Goal: Transaction & Acquisition: Download file/media

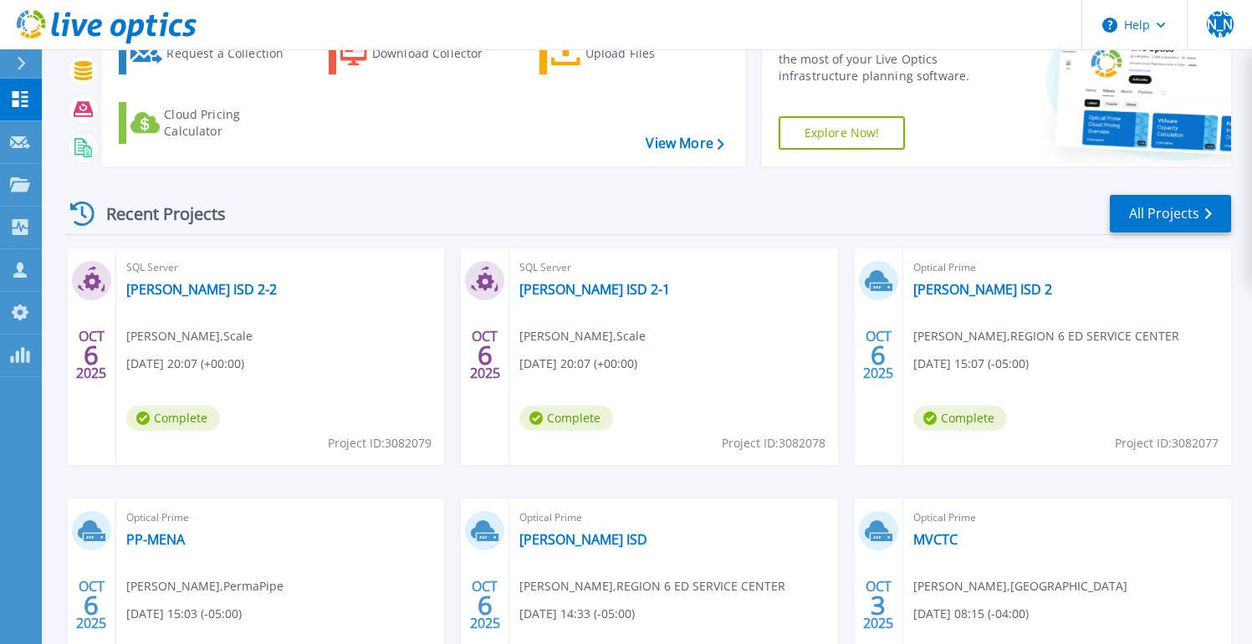
scroll to position [129, 0]
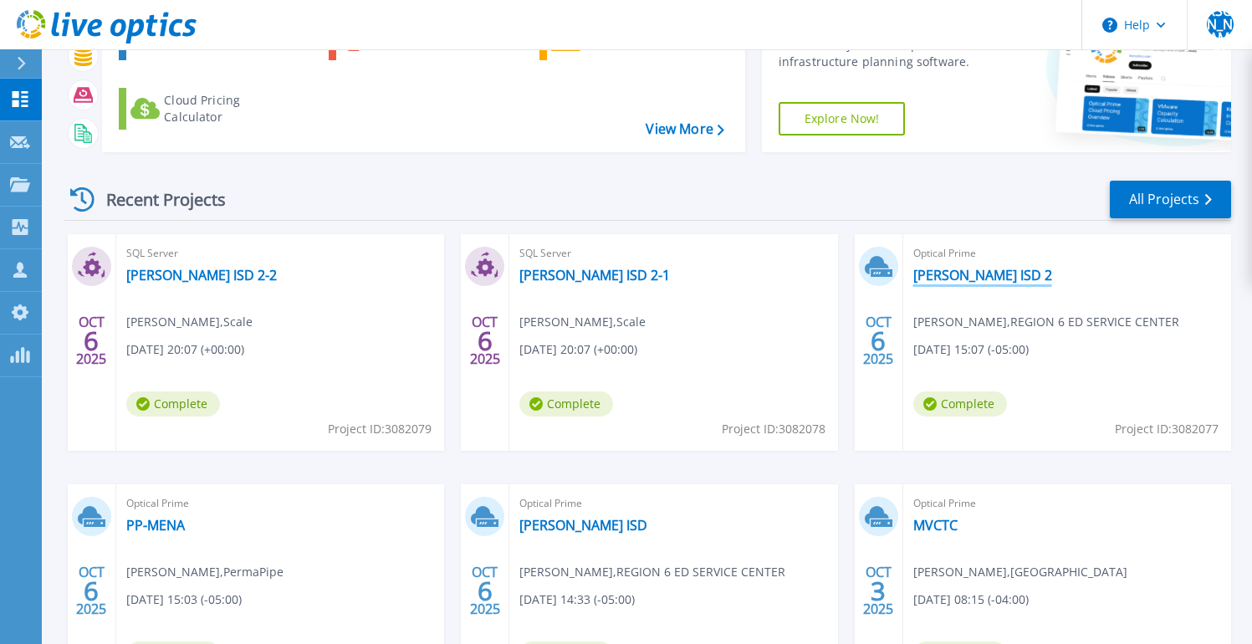
click at [962, 273] on link "[PERSON_NAME] ISD 2" at bounding box center [983, 275] width 139 height 17
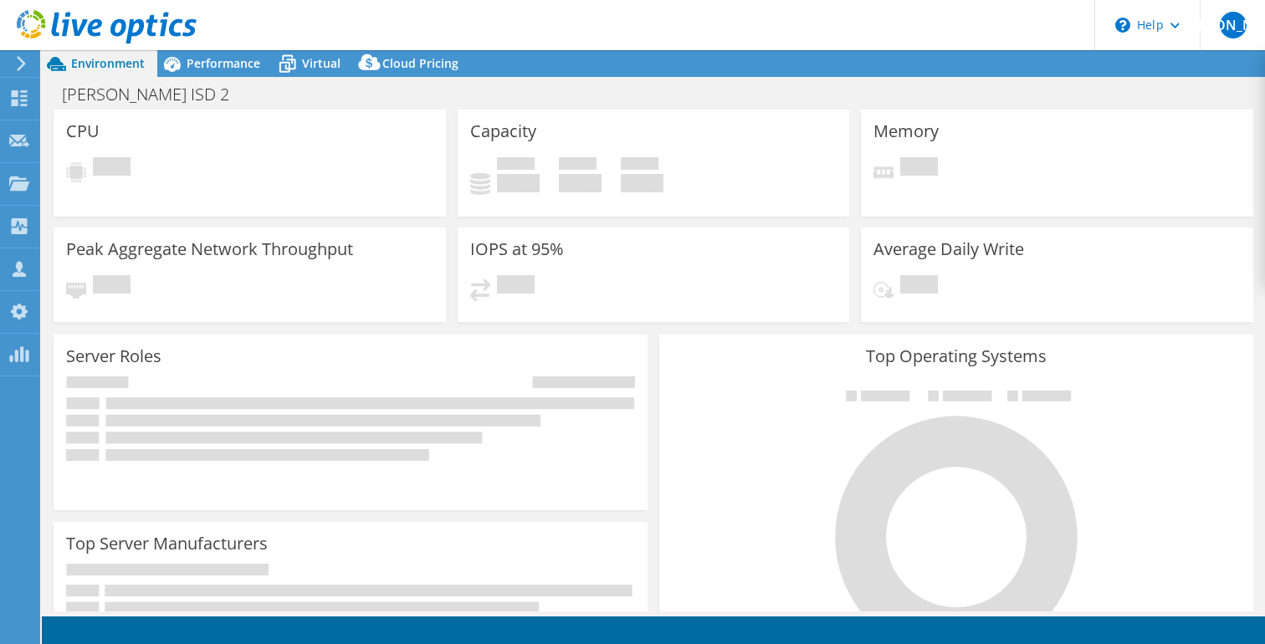
select select "USD"
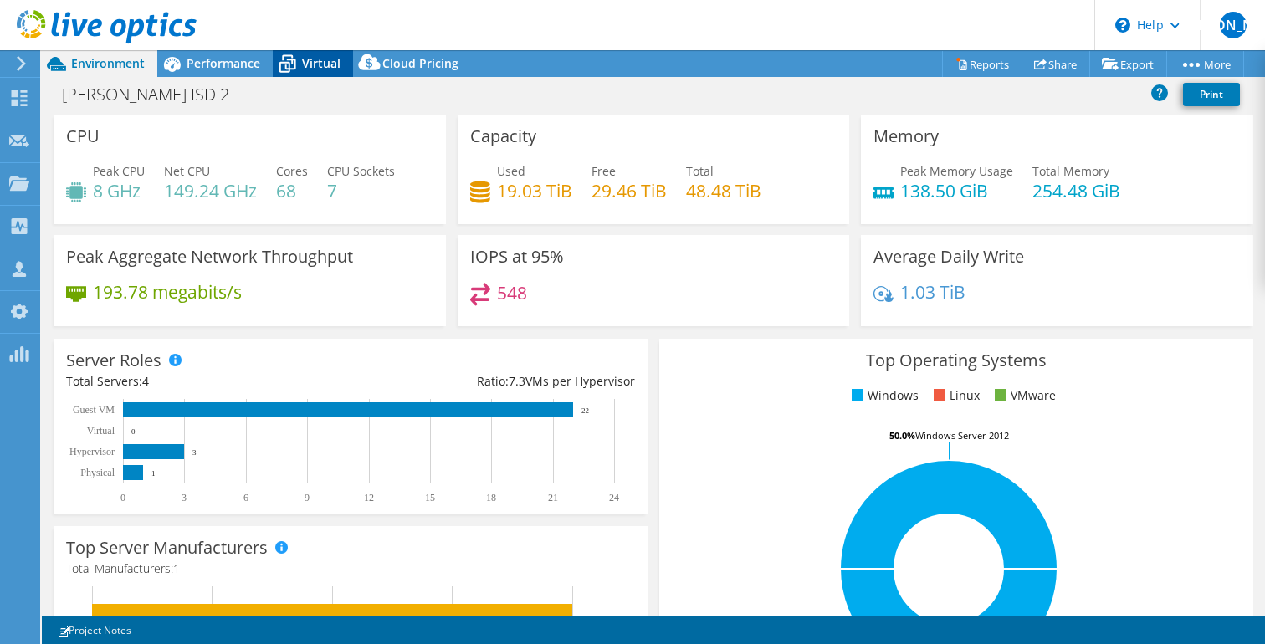
click at [329, 58] on span "Virtual" at bounding box center [321, 63] width 38 height 16
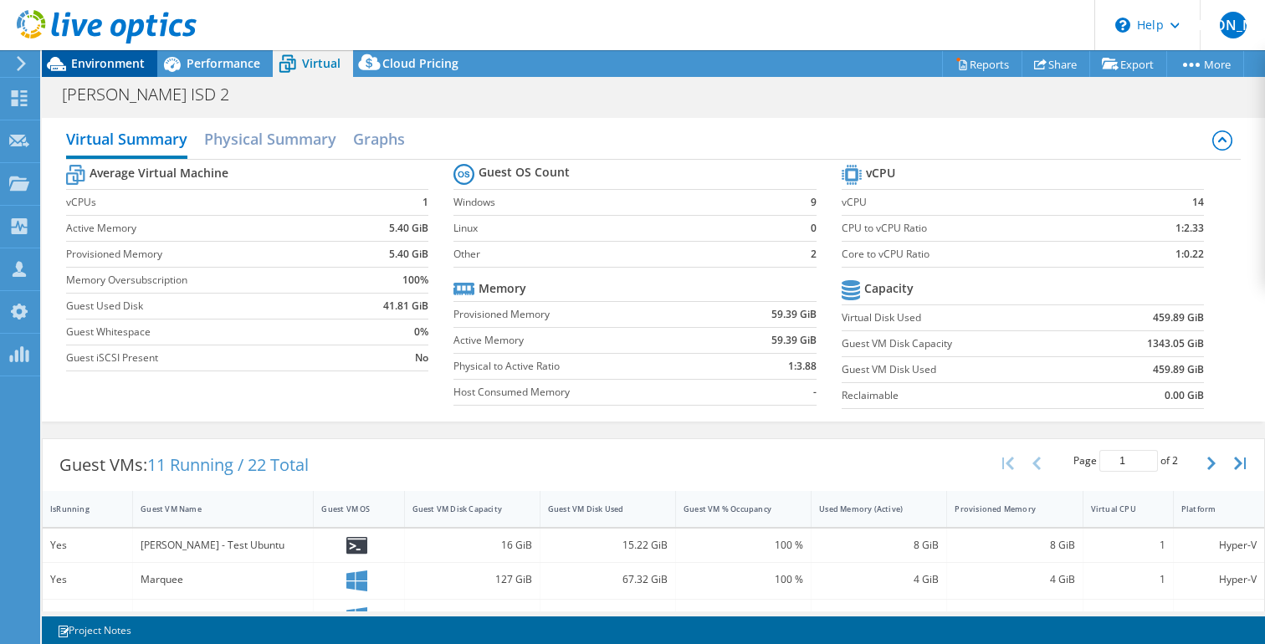
click at [98, 59] on span "Environment" at bounding box center [108, 63] width 74 height 16
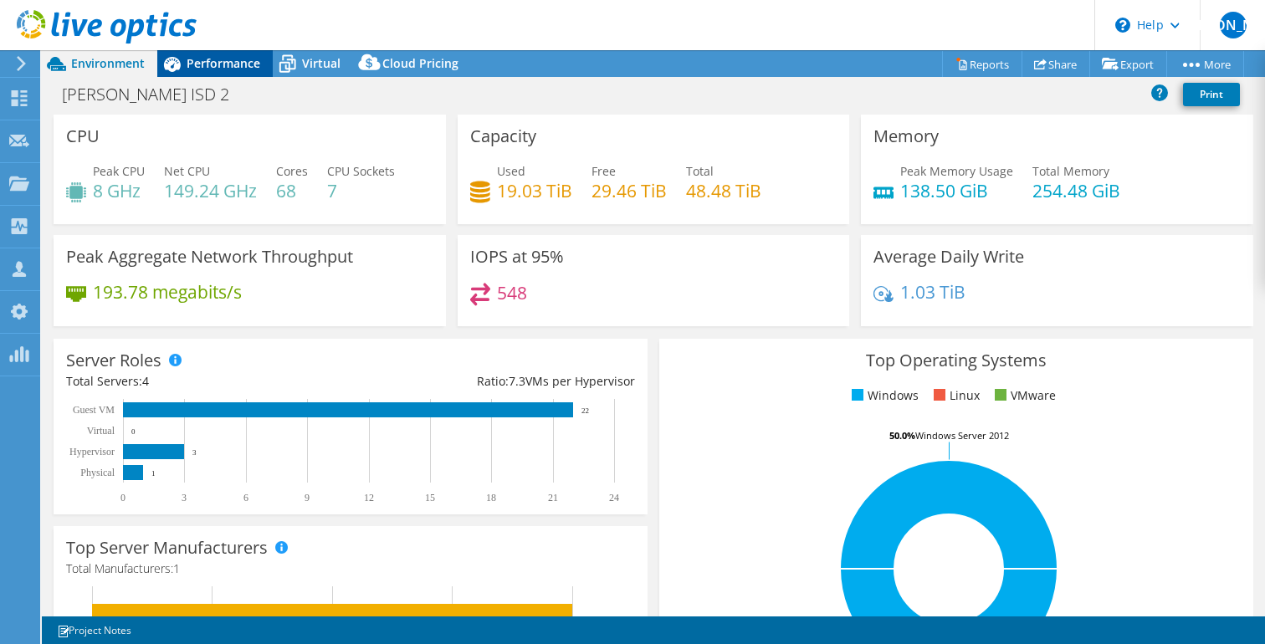
click at [197, 70] on span "Performance" at bounding box center [224, 63] width 74 height 16
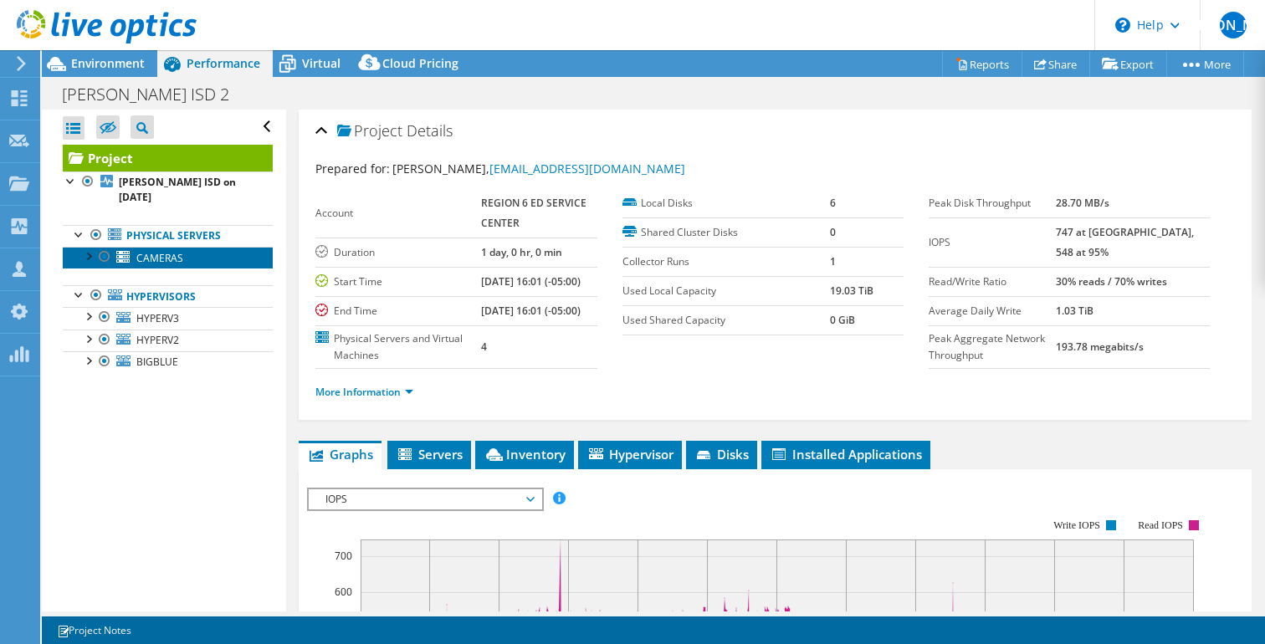
click at [153, 251] on span "CAMERAS" at bounding box center [159, 258] width 47 height 14
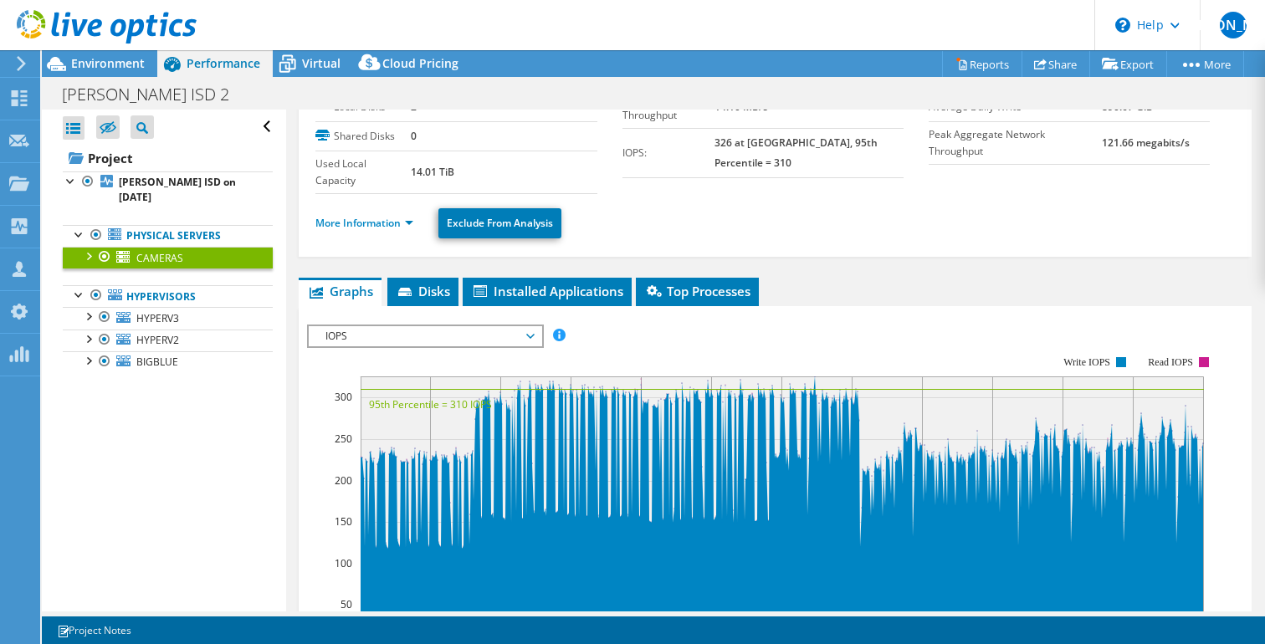
scroll to position [222, 0]
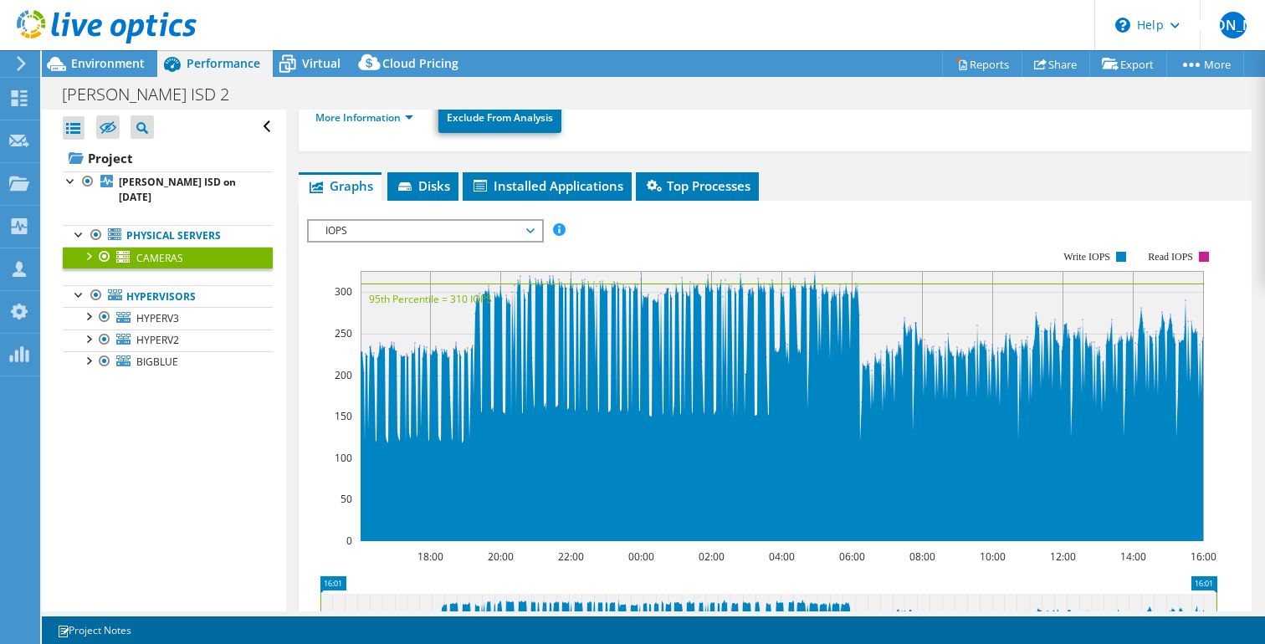
click at [362, 236] on span "IOPS" at bounding box center [424, 231] width 215 height 20
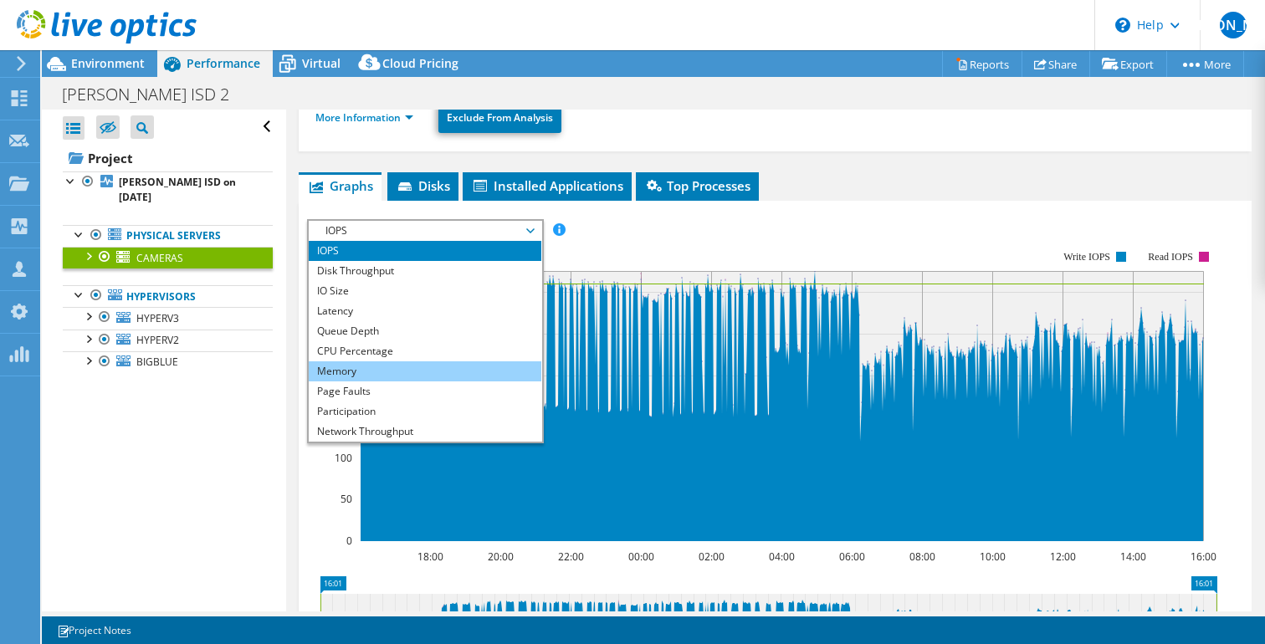
click at [404, 361] on li "Memory" at bounding box center [425, 371] width 232 height 20
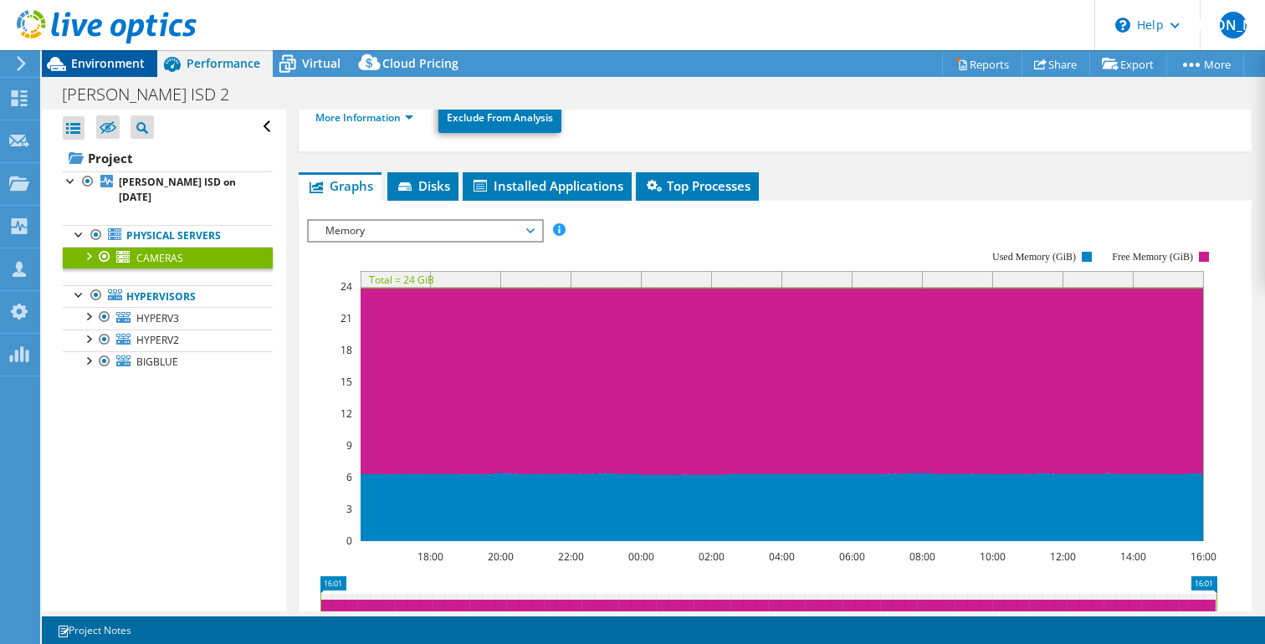
click at [98, 62] on span "Environment" at bounding box center [108, 63] width 74 height 16
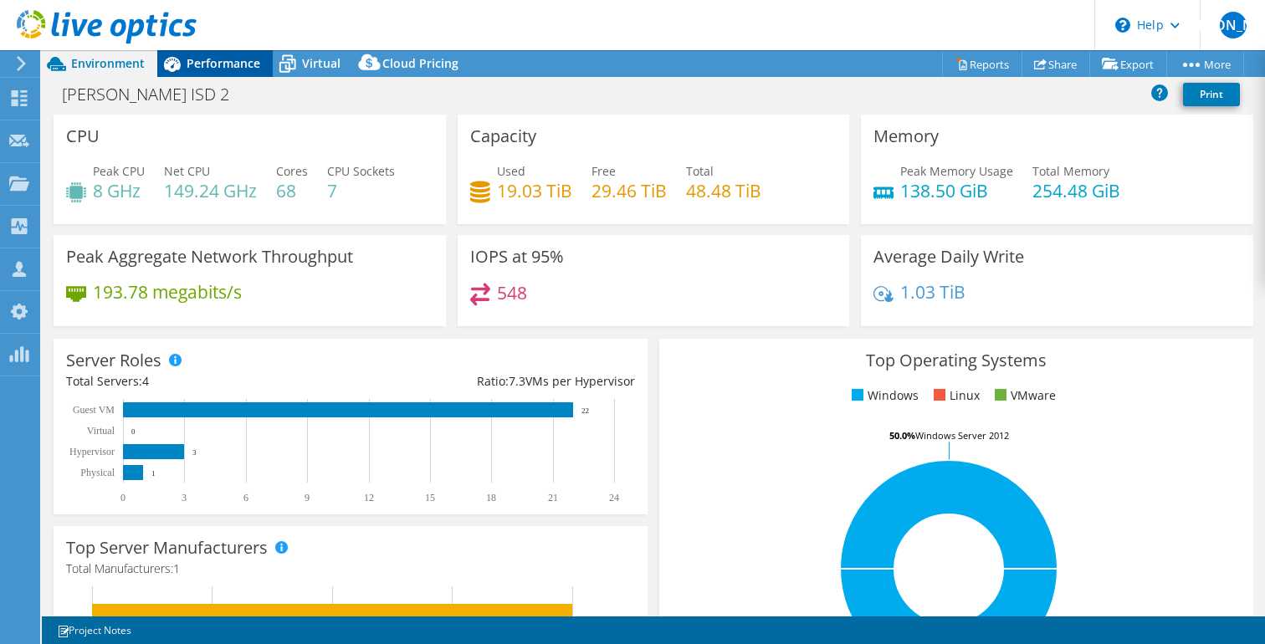
click at [214, 55] on span "Performance" at bounding box center [224, 63] width 74 height 16
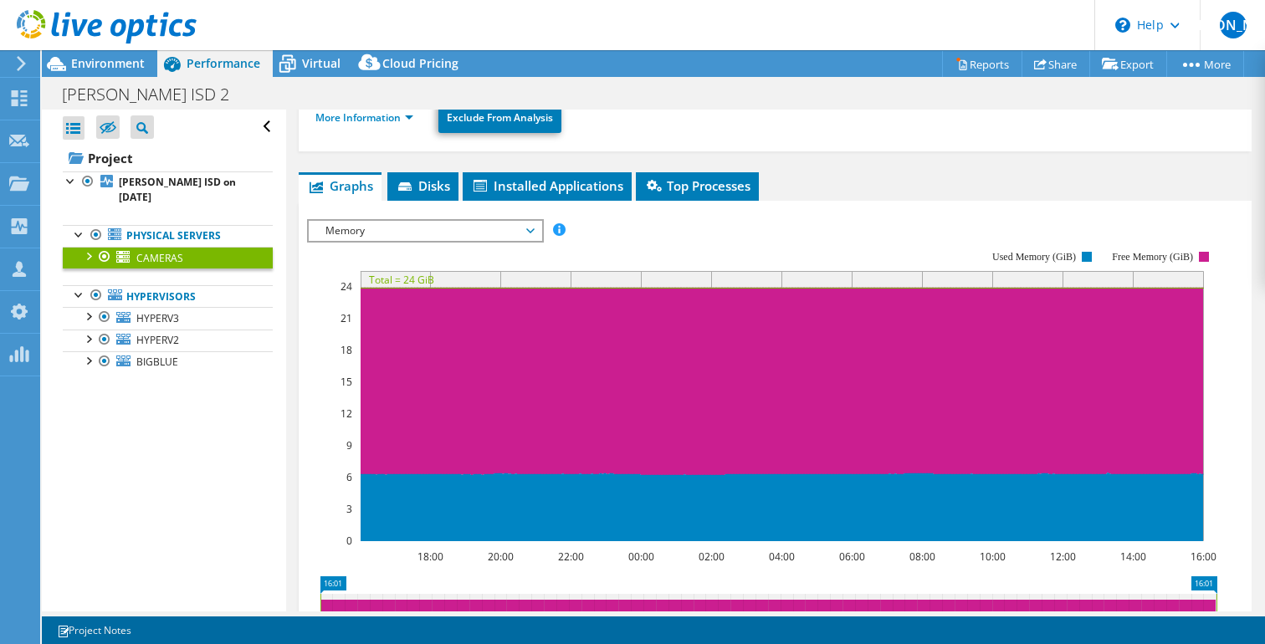
click at [458, 232] on span "Memory" at bounding box center [424, 231] width 215 height 20
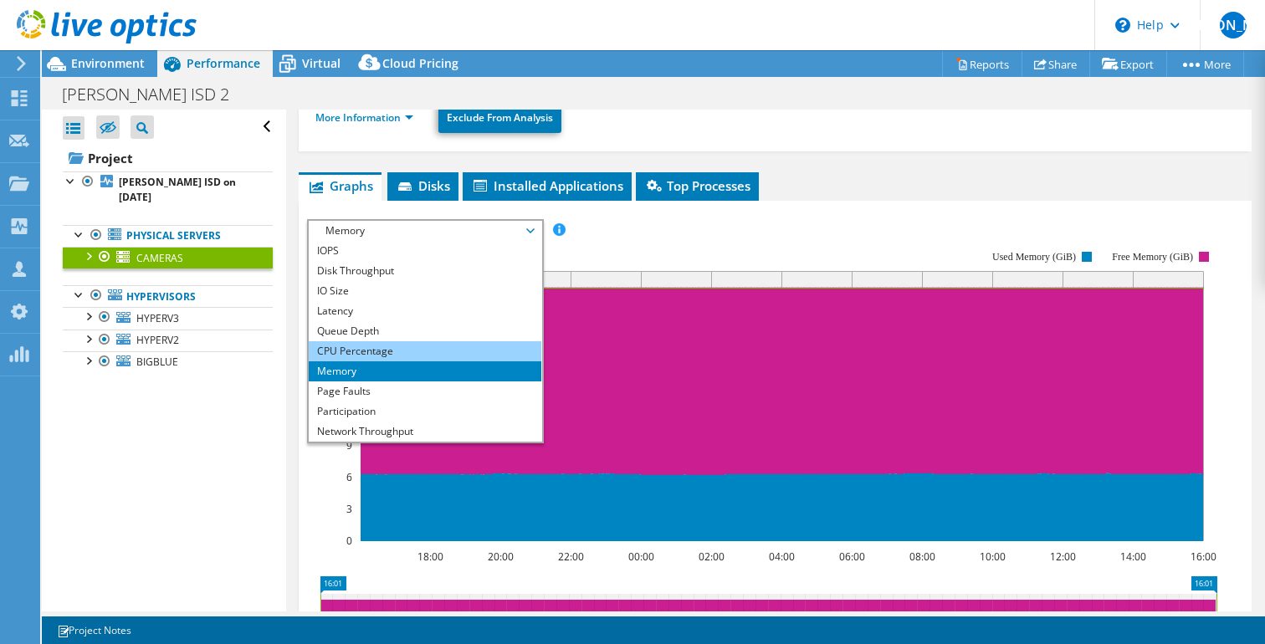
click at [407, 351] on li "CPU Percentage" at bounding box center [425, 351] width 232 height 20
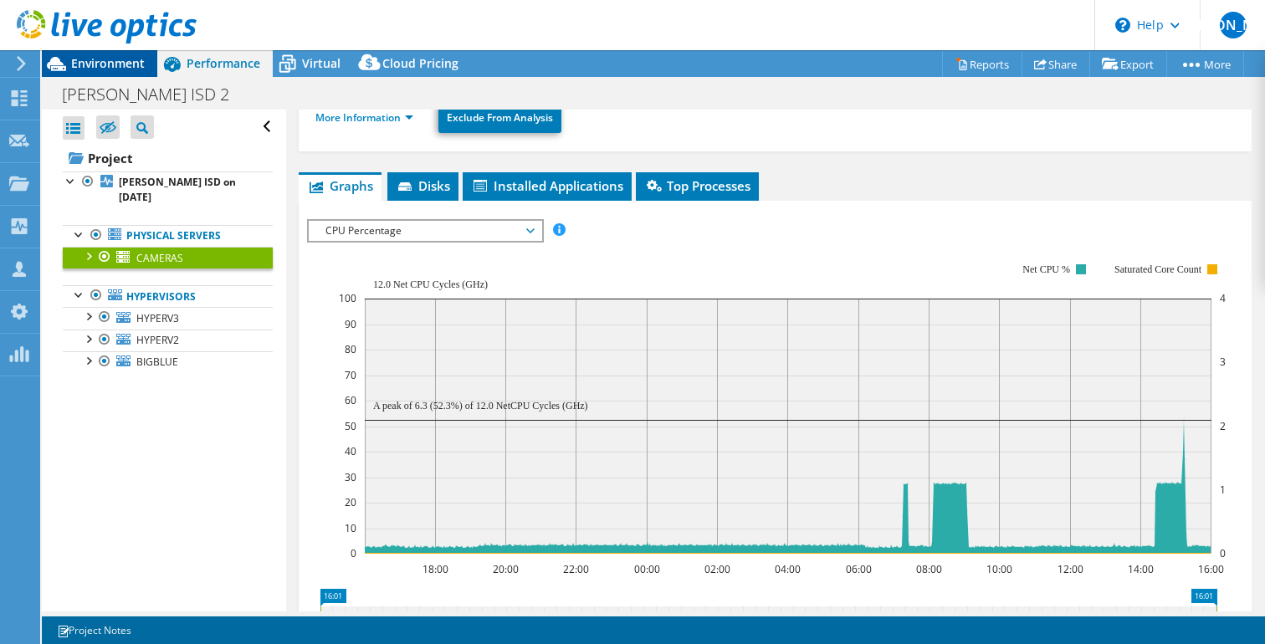
click at [115, 63] on span "Environment" at bounding box center [108, 63] width 74 height 16
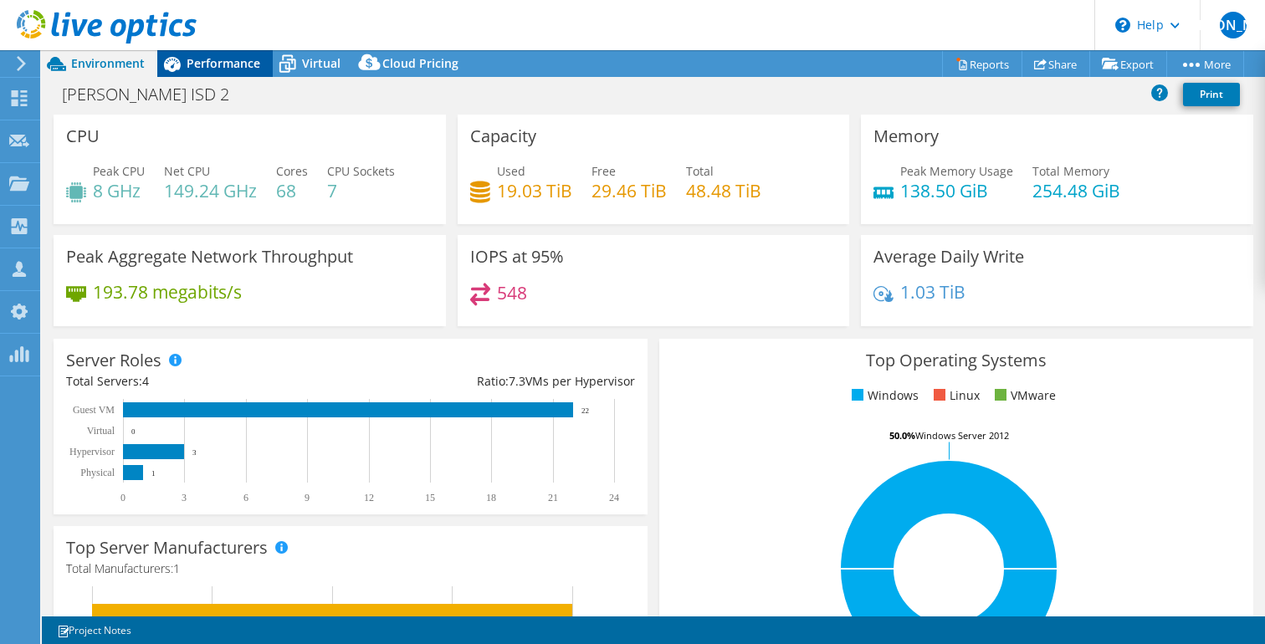
click at [200, 62] on span "Performance" at bounding box center [224, 63] width 74 height 16
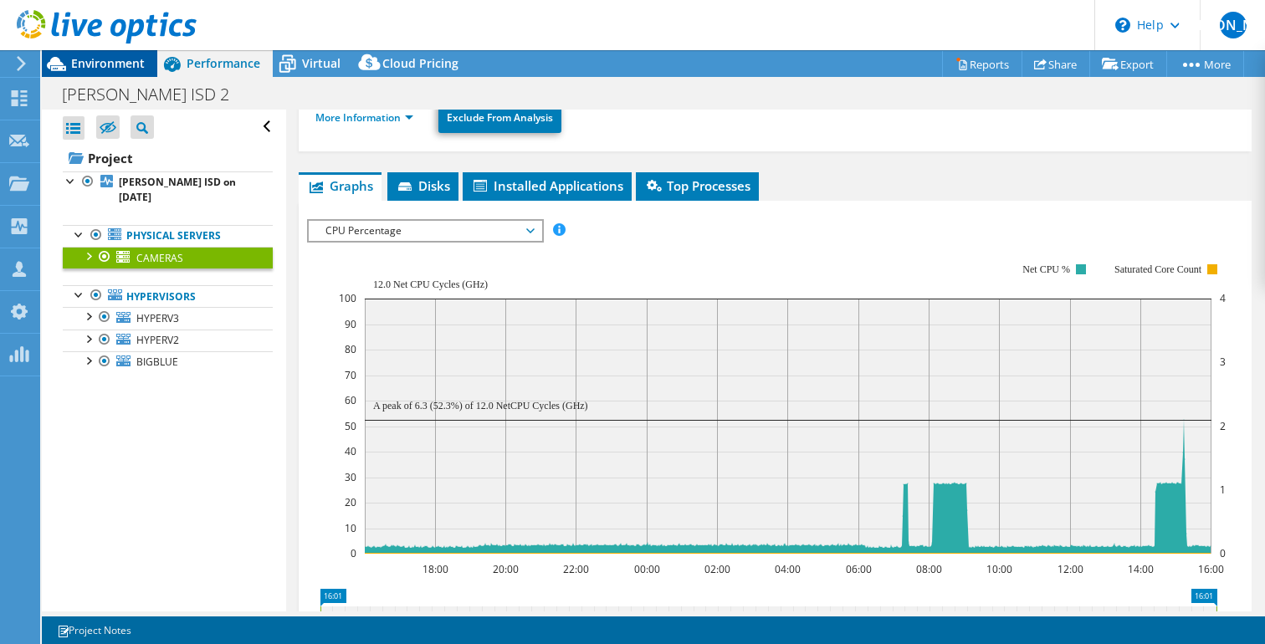
click at [84, 65] on span "Environment" at bounding box center [108, 63] width 74 height 16
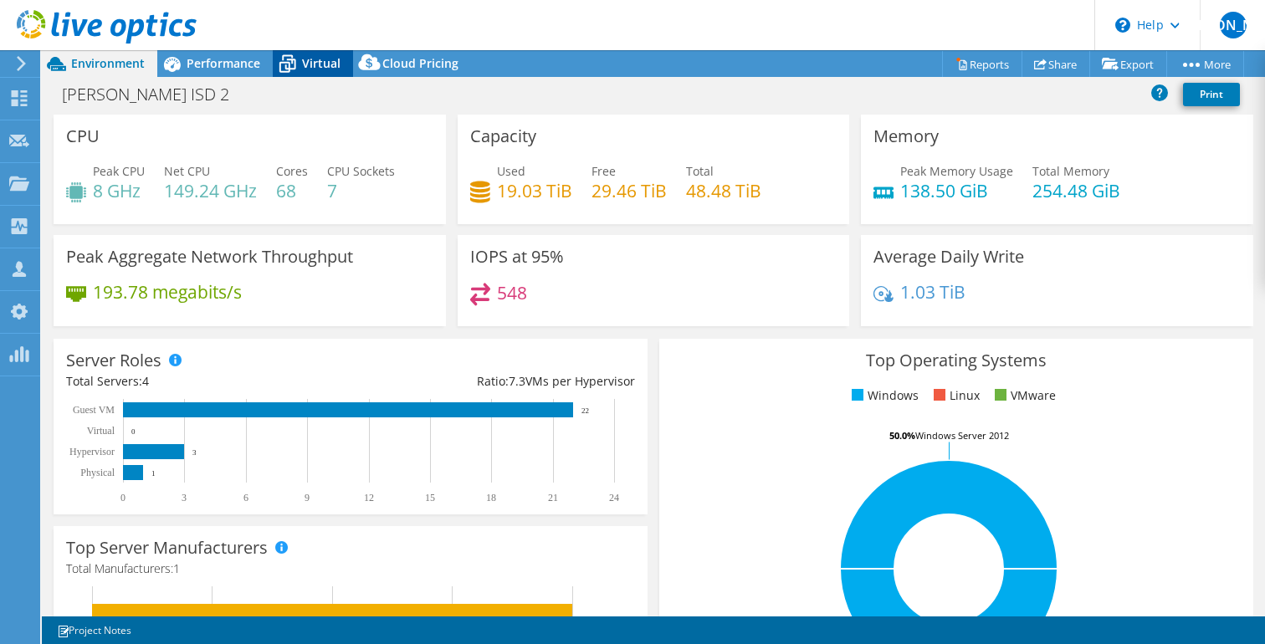
click at [325, 61] on span "Virtual" at bounding box center [321, 63] width 38 height 16
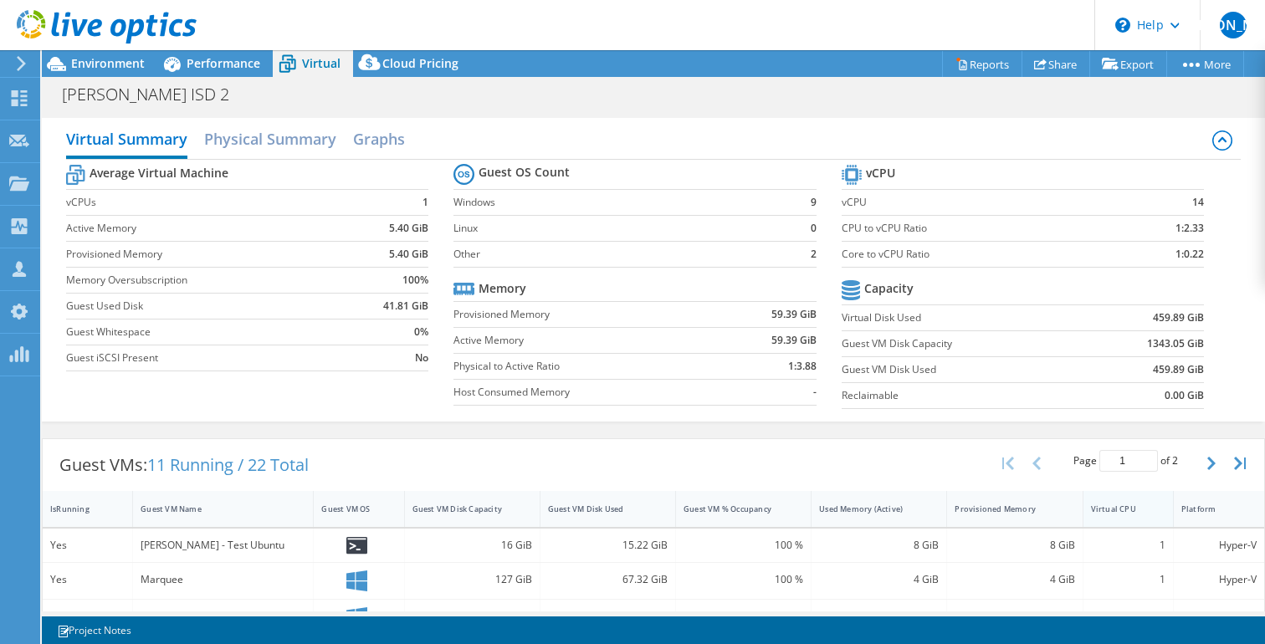
click at [1115, 511] on div "Virtual CPU" at bounding box center [1118, 509] width 54 height 11
click at [1111, 509] on div "Virtual CPU" at bounding box center [1118, 509] width 54 height 11
click at [1111, 508] on div "Virtual CPU" at bounding box center [1118, 509] width 54 height 11
click at [623, 120] on div "Virtual Summary Physical Summary Graphs Average Virtual Machine vCPUs 1 Active …" at bounding box center [653, 270] width 1223 height 304
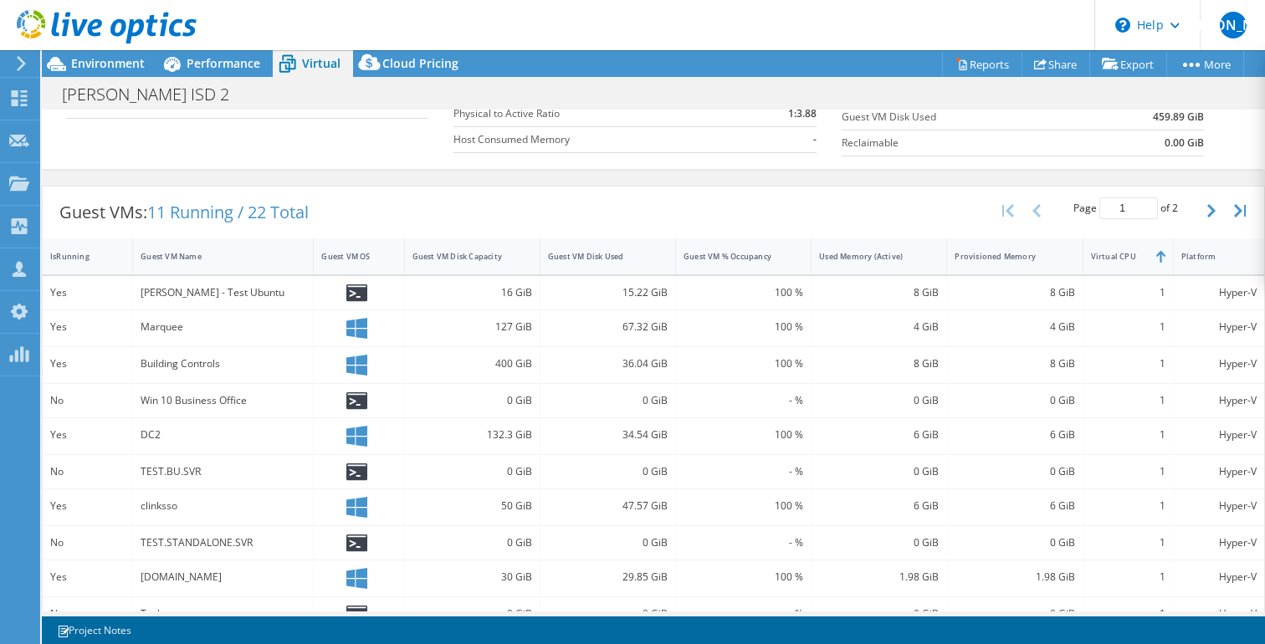
scroll to position [248, 0]
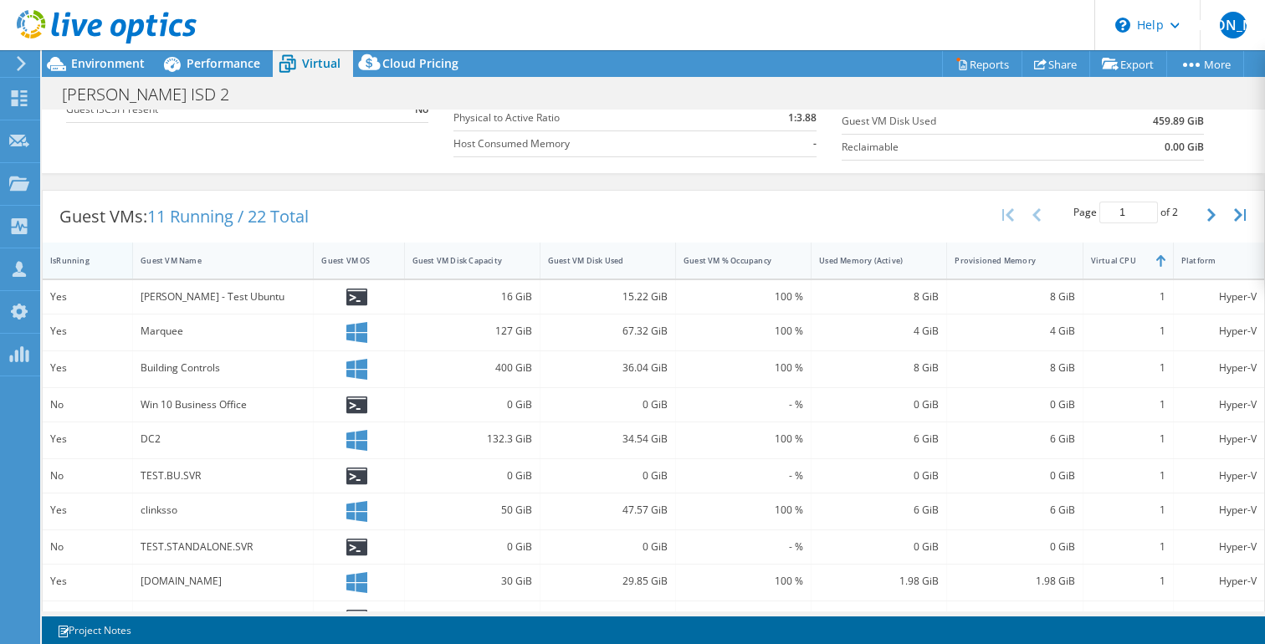
click at [82, 259] on div "IsRunning" at bounding box center [77, 260] width 54 height 11
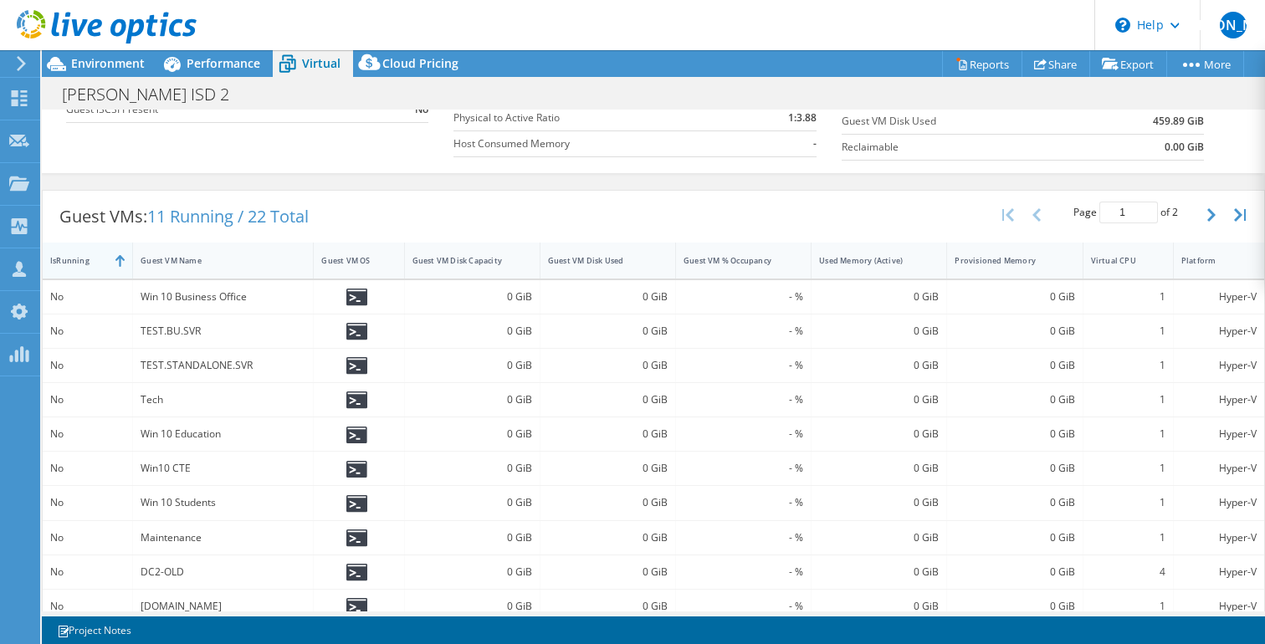
click at [82, 259] on div "IsRunning" at bounding box center [77, 260] width 54 height 11
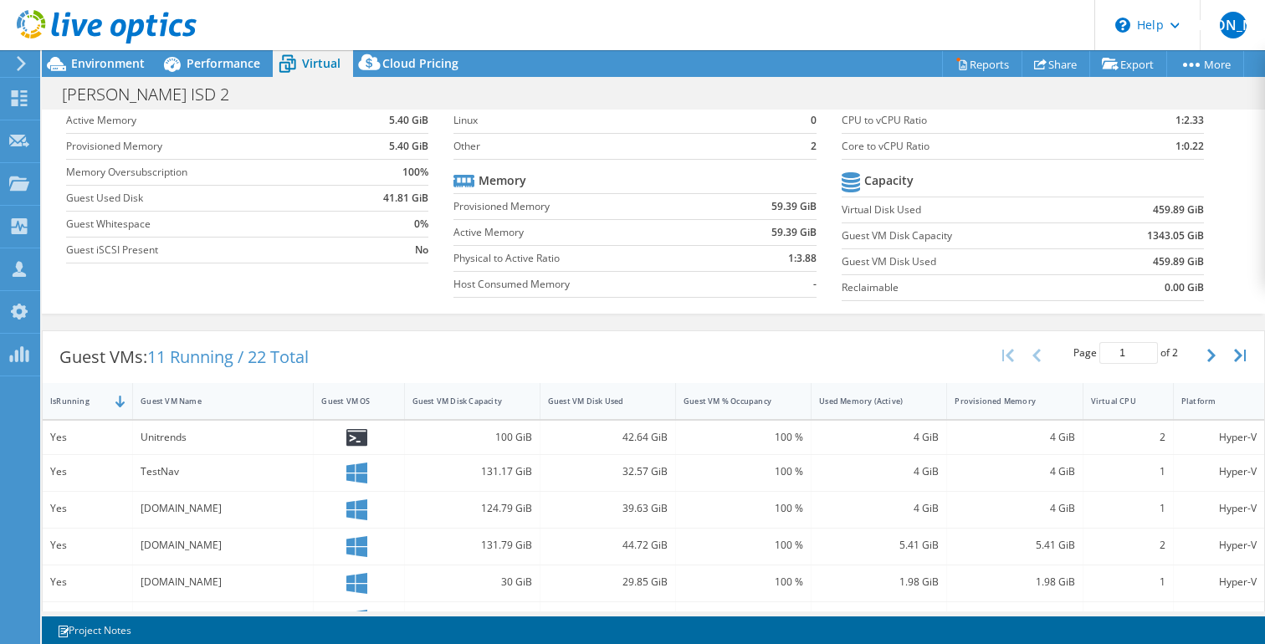
scroll to position [105, 0]
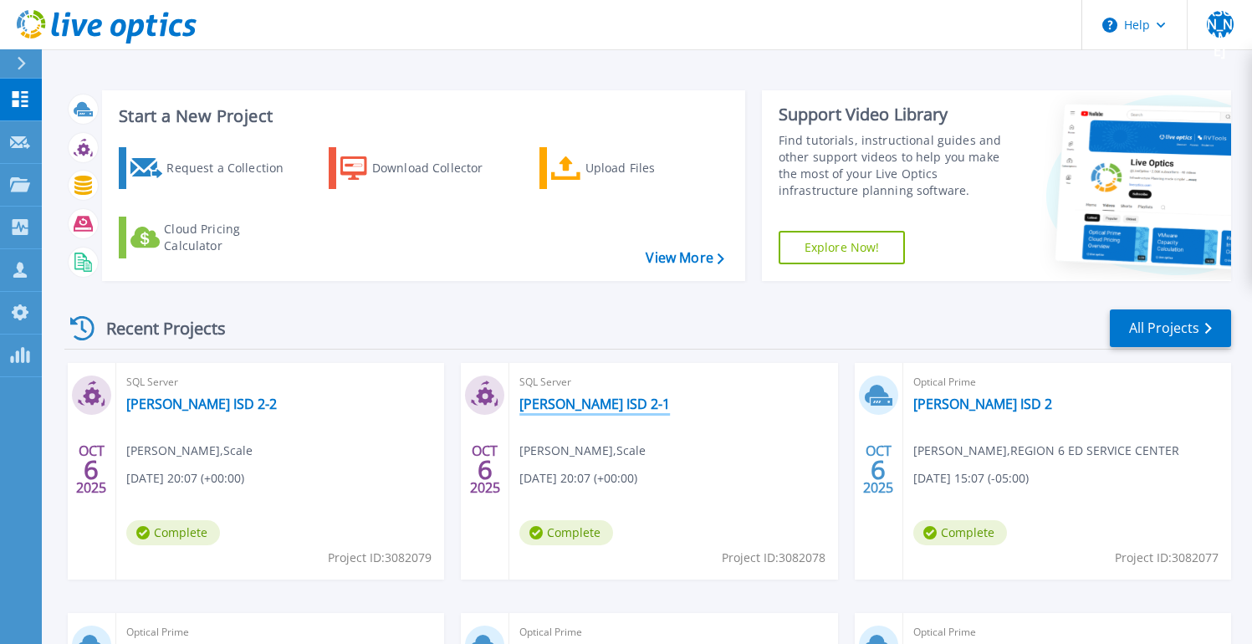
click at [567, 412] on link "Snook ISD 2-1" at bounding box center [595, 404] width 151 height 17
click at [191, 397] on link "[PERSON_NAME] ISD 2-2" at bounding box center [201, 404] width 151 height 17
click at [958, 407] on link "Snook ISD 2" at bounding box center [983, 404] width 139 height 17
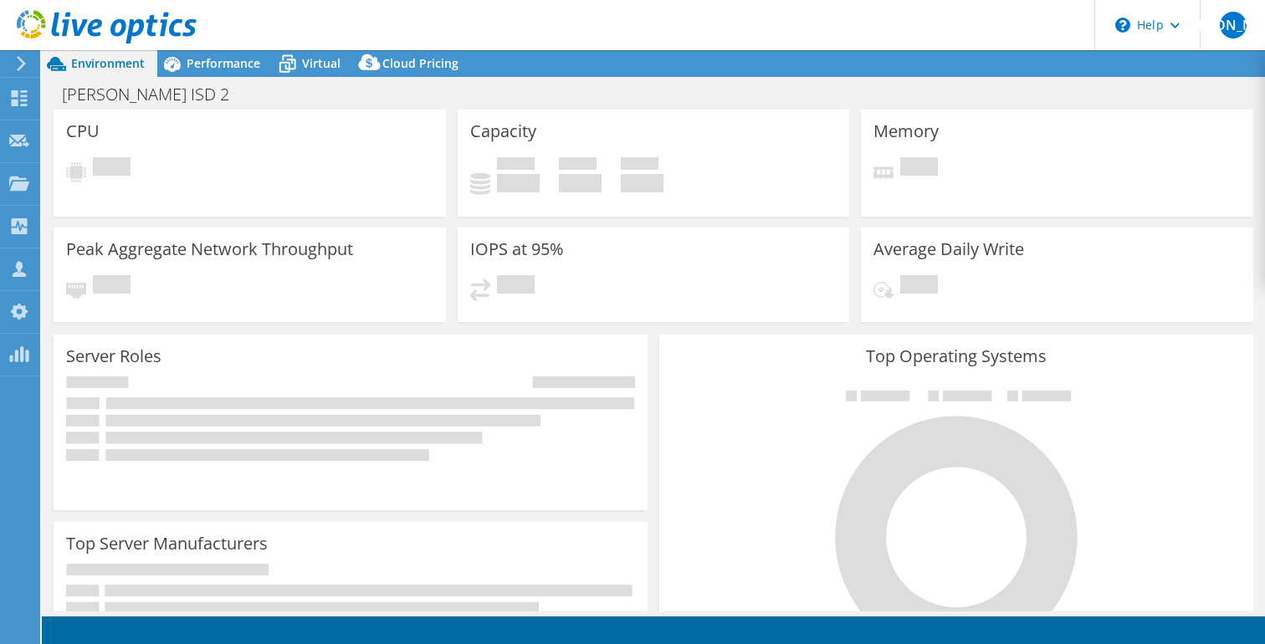
select select "USD"
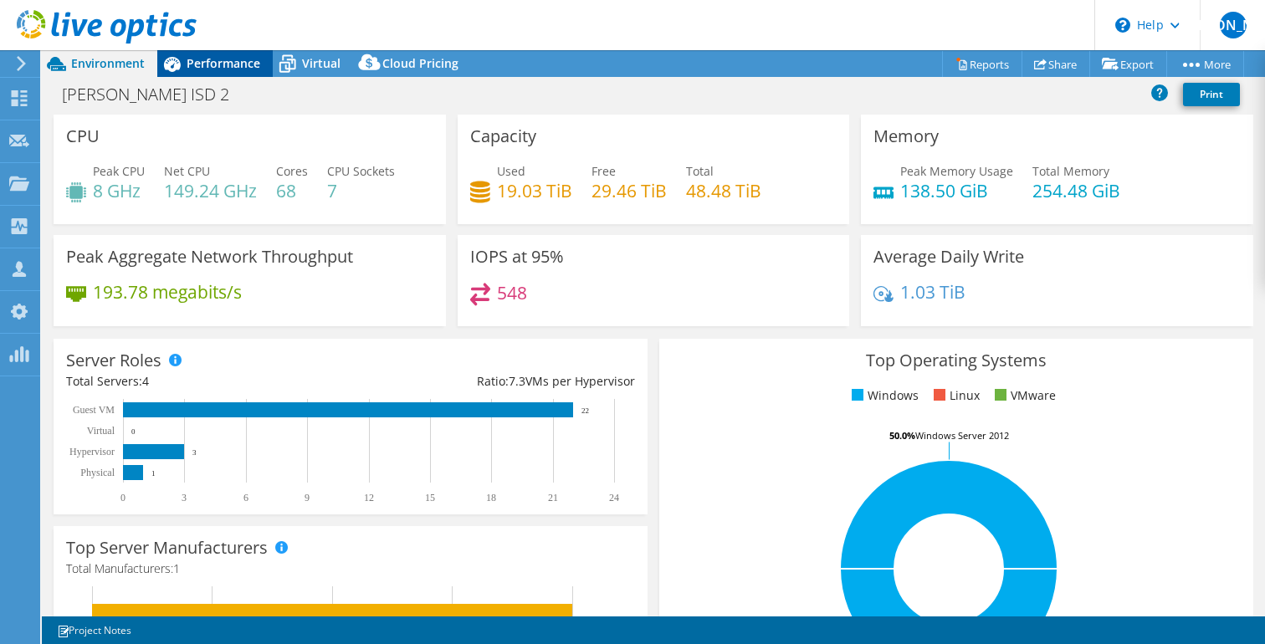
click at [197, 60] on span "Performance" at bounding box center [224, 63] width 74 height 16
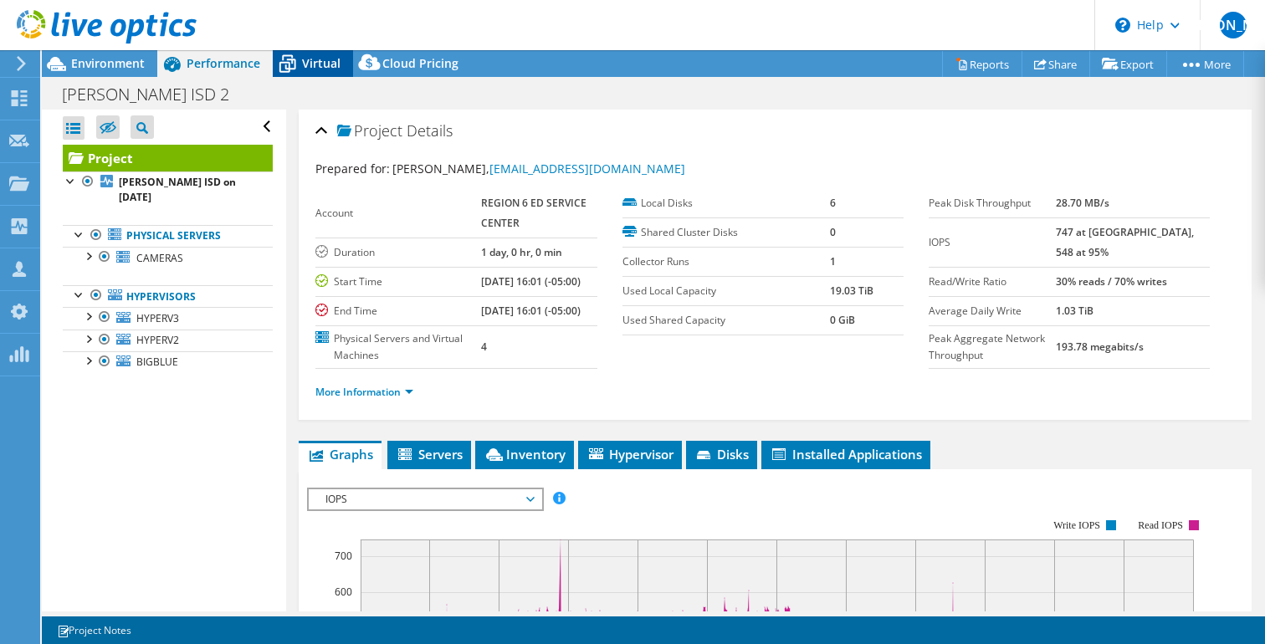
click at [308, 59] on span "Virtual" at bounding box center [321, 63] width 38 height 16
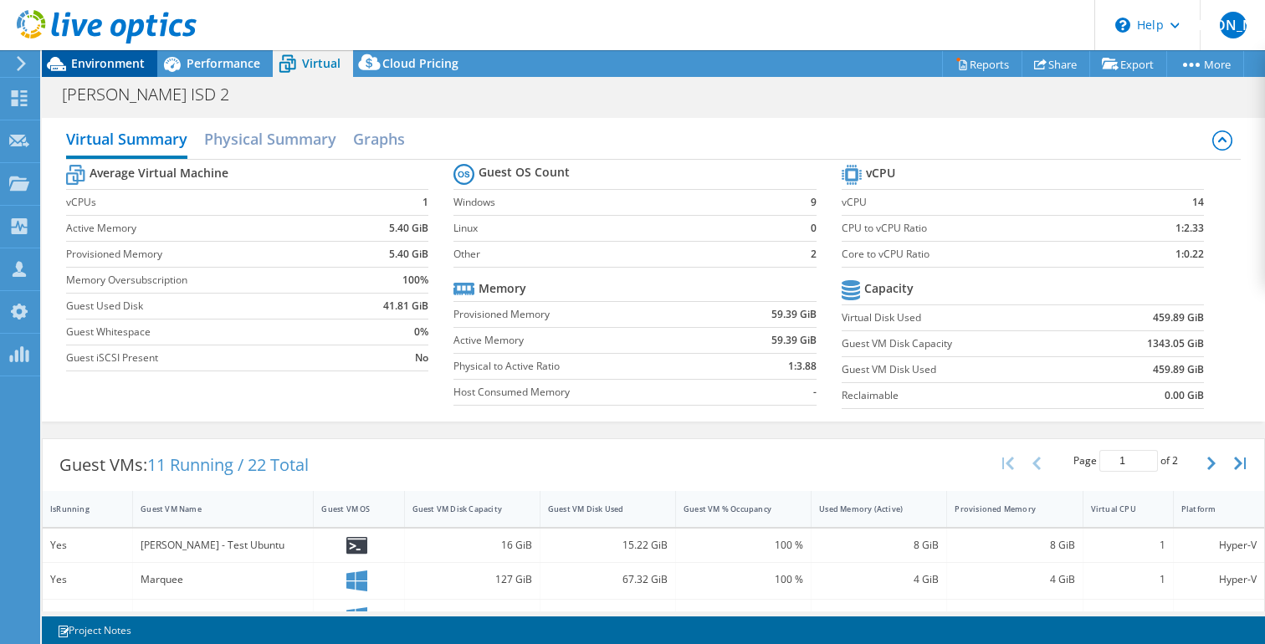
click at [73, 64] on span "Environment" at bounding box center [108, 63] width 74 height 16
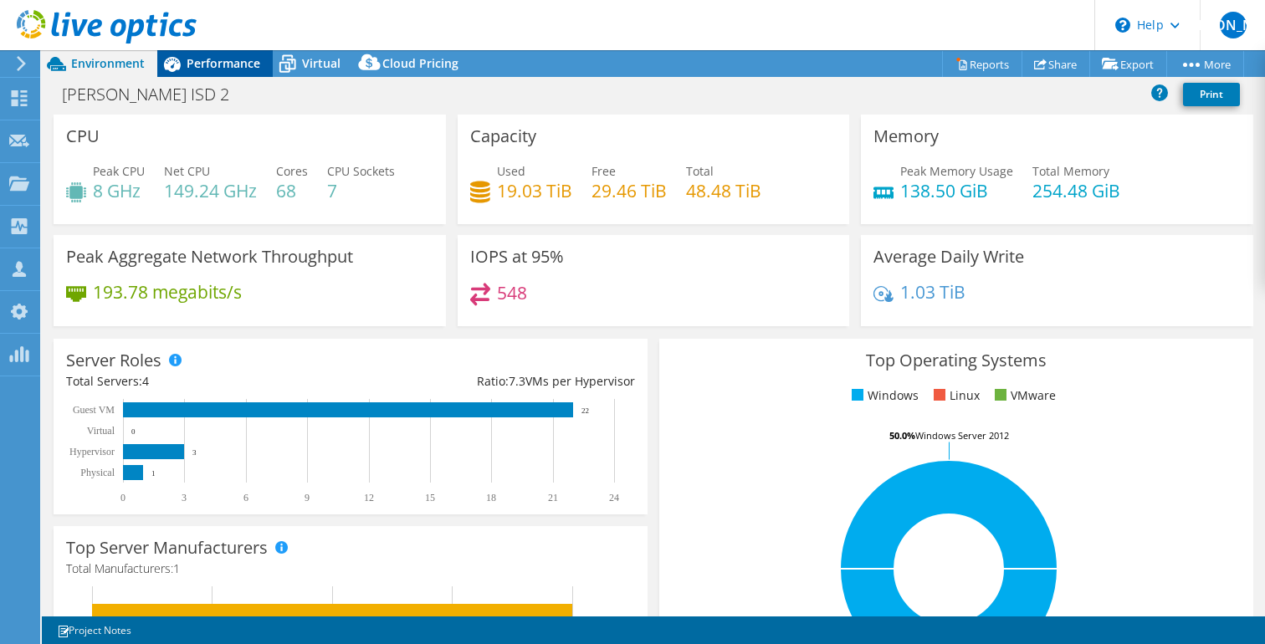
click at [194, 54] on div at bounding box center [98, 28] width 197 height 56
click at [210, 64] on span "Performance" at bounding box center [224, 63] width 74 height 16
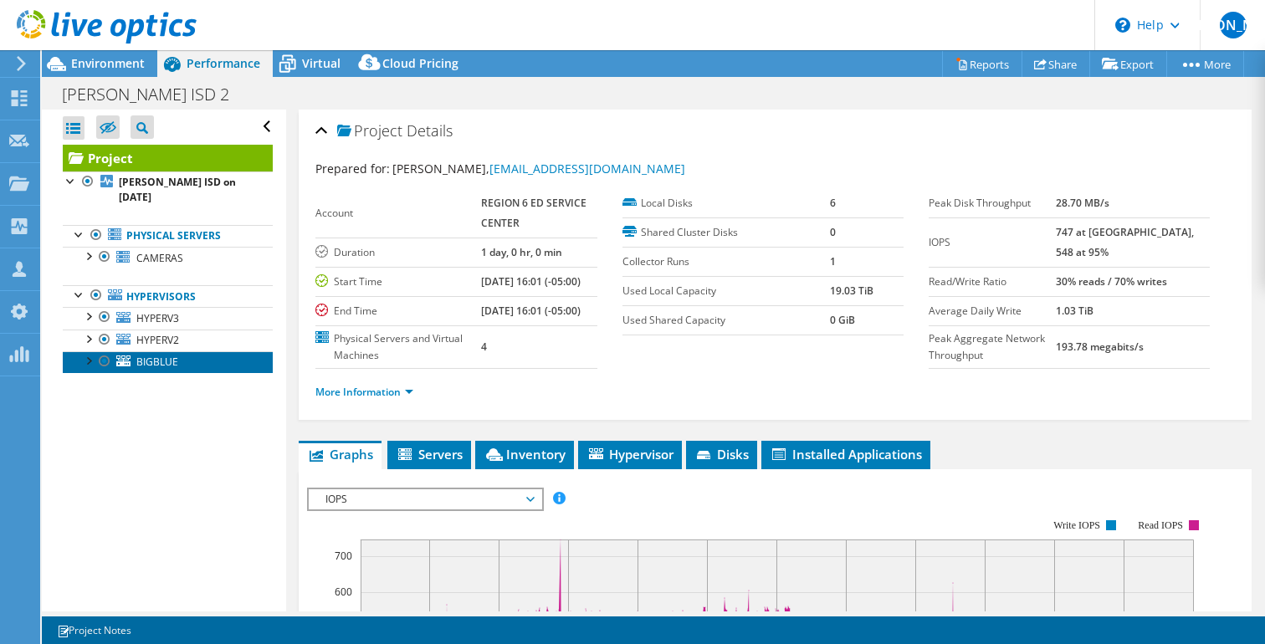
click at [167, 355] on span "BIGBLUE" at bounding box center [157, 362] width 42 height 14
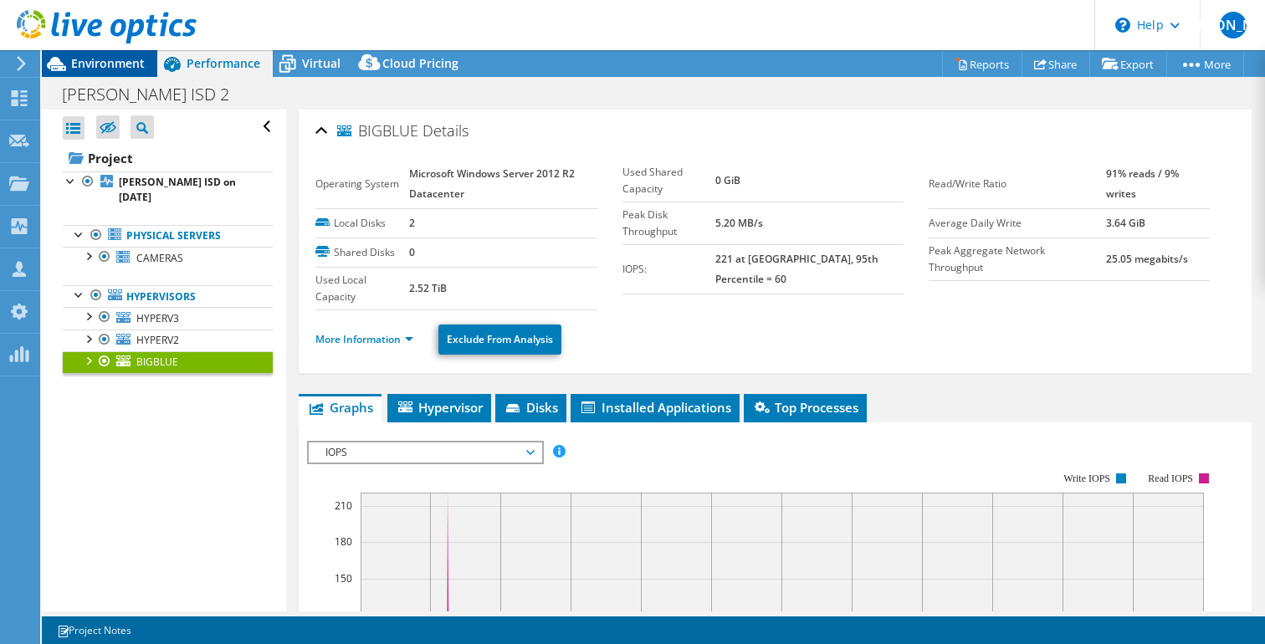
click at [122, 65] on span "Environment" at bounding box center [108, 63] width 74 height 16
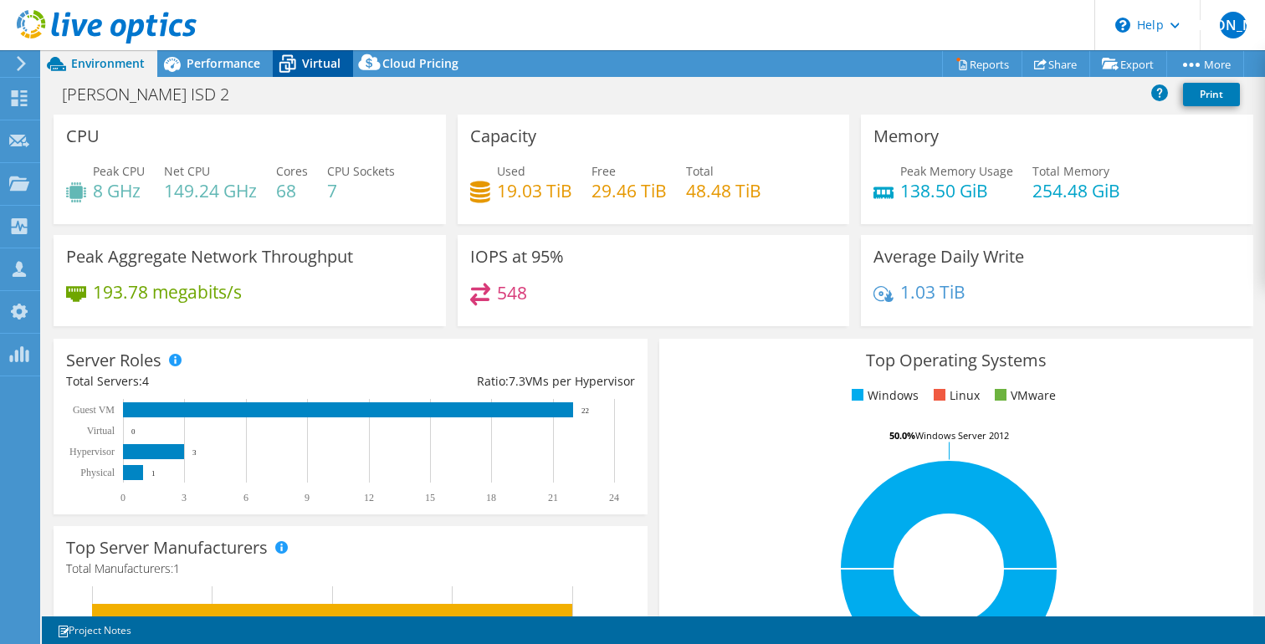
click at [293, 69] on icon at bounding box center [287, 63] width 29 height 29
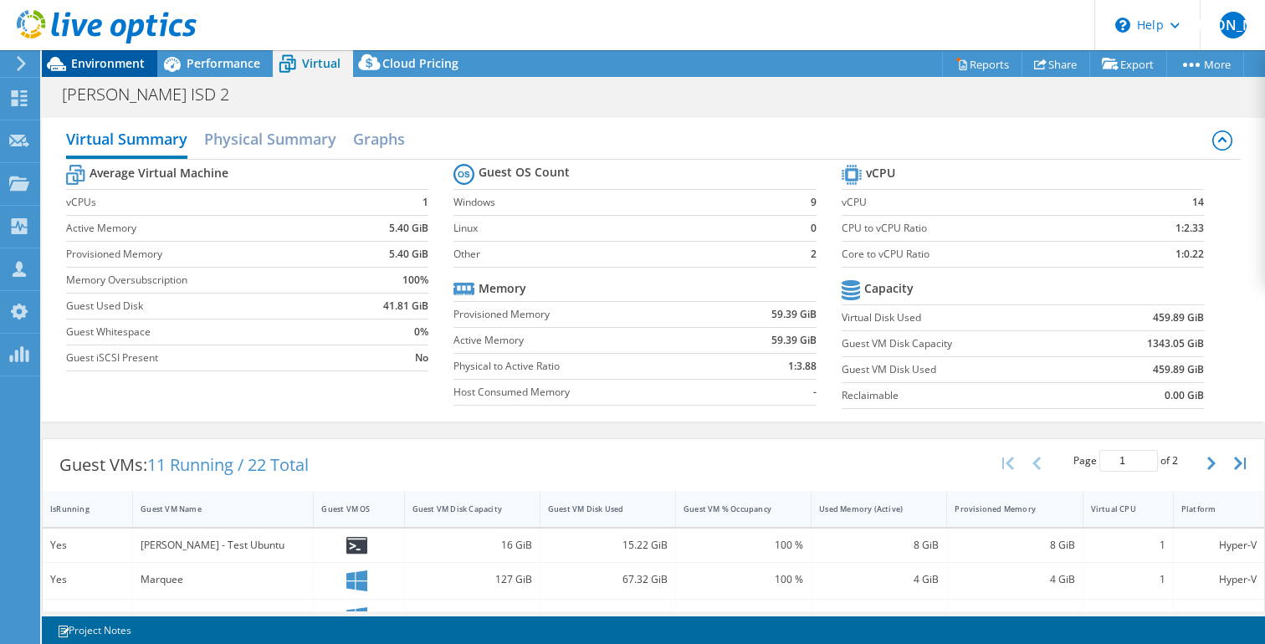
drag, startPoint x: 119, startPoint y: 62, endPoint x: 145, endPoint y: 65, distance: 26.1
click at [119, 62] on span "Environment" at bounding box center [108, 63] width 74 height 16
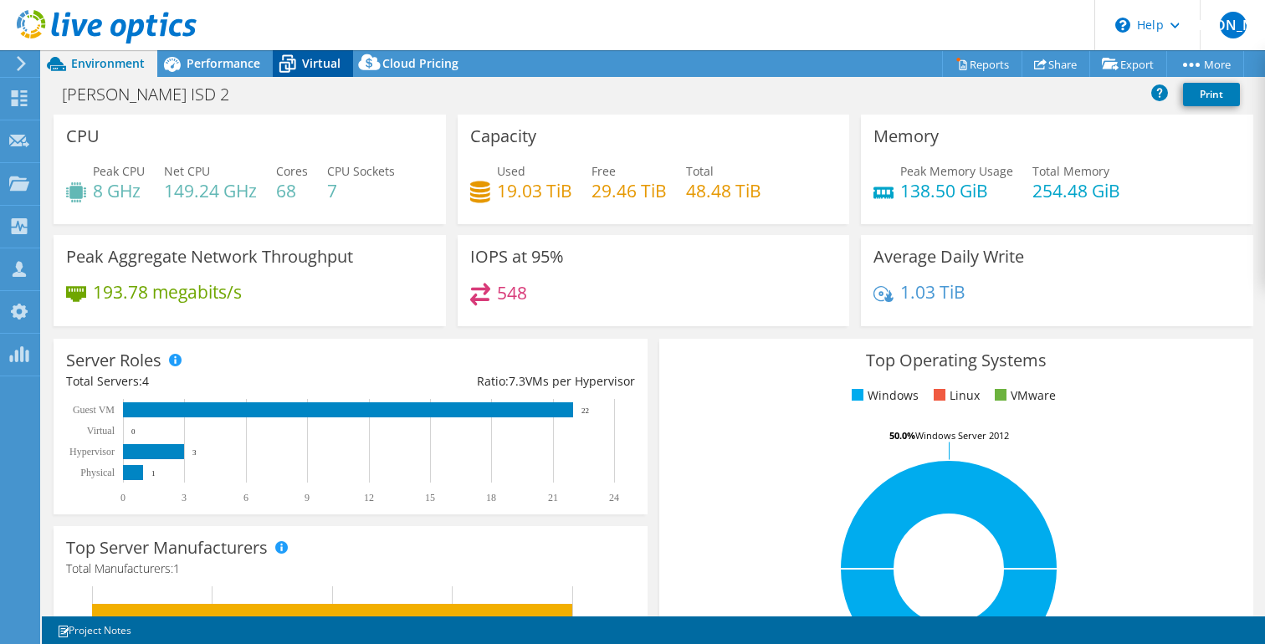
drag, startPoint x: 314, startPoint y: 66, endPoint x: 306, endPoint y: 75, distance: 11.9
click at [314, 66] on span "Virtual" at bounding box center [321, 63] width 38 height 16
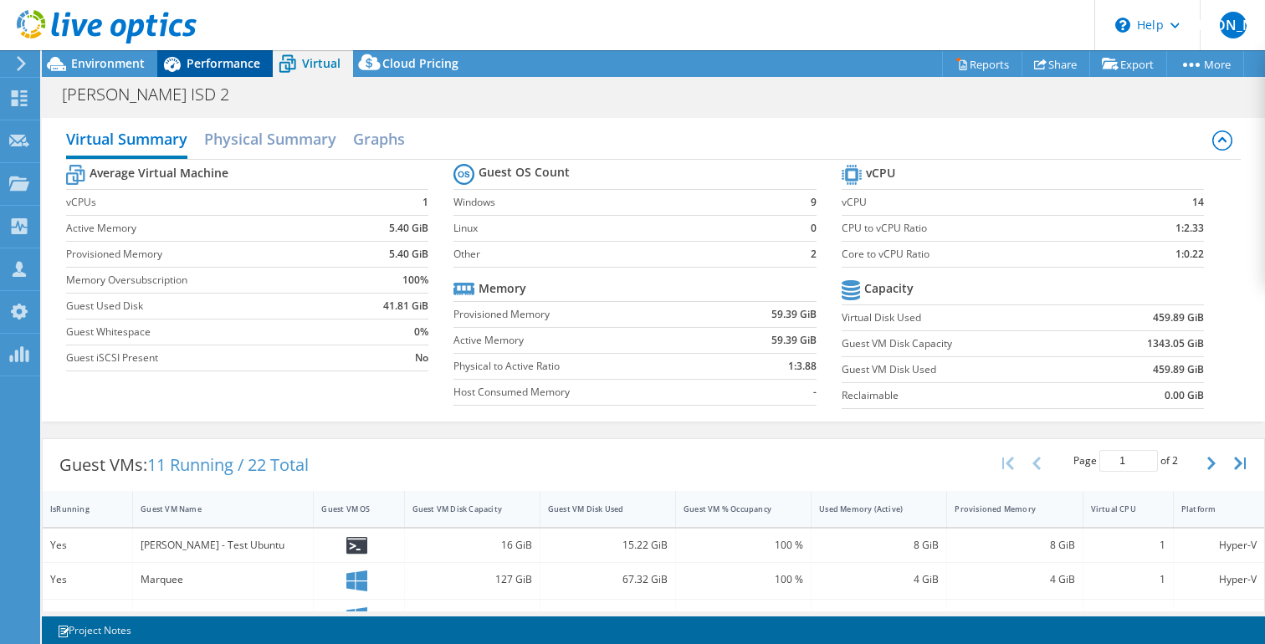
click at [228, 58] on span "Performance" at bounding box center [224, 63] width 74 height 16
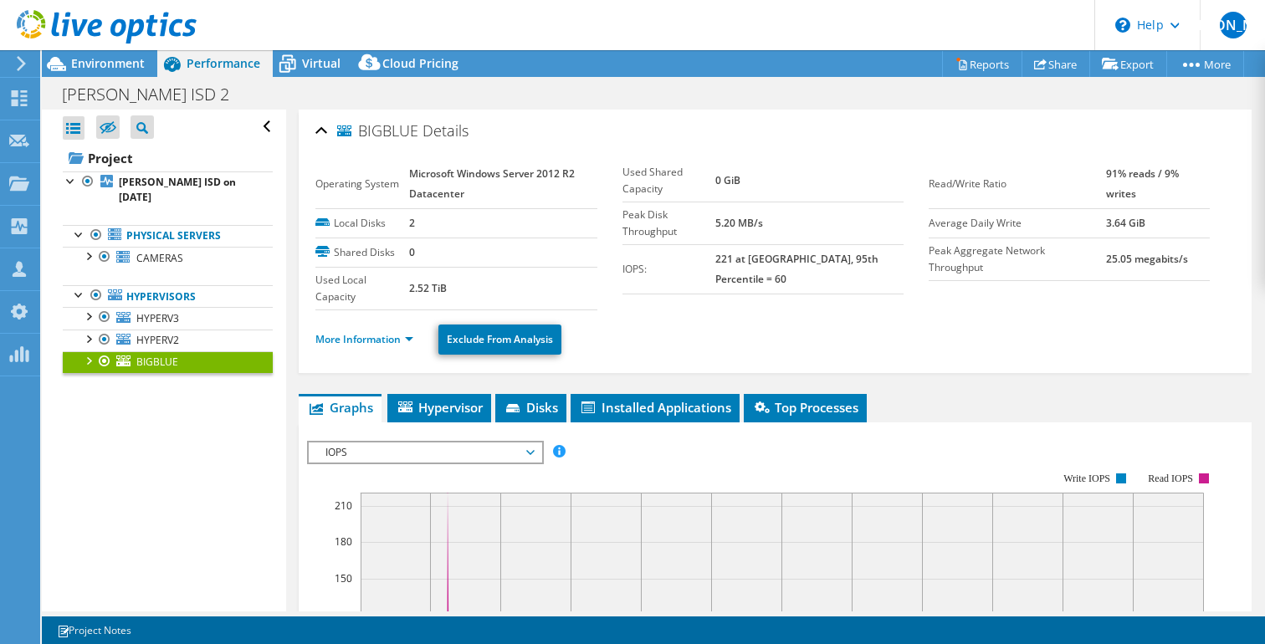
click at [155, 427] on div "Open All Close All Hide Excluded Nodes Project Tree Filter" at bounding box center [163, 361] width 243 height 502
click at [108, 62] on span "Environment" at bounding box center [108, 63] width 74 height 16
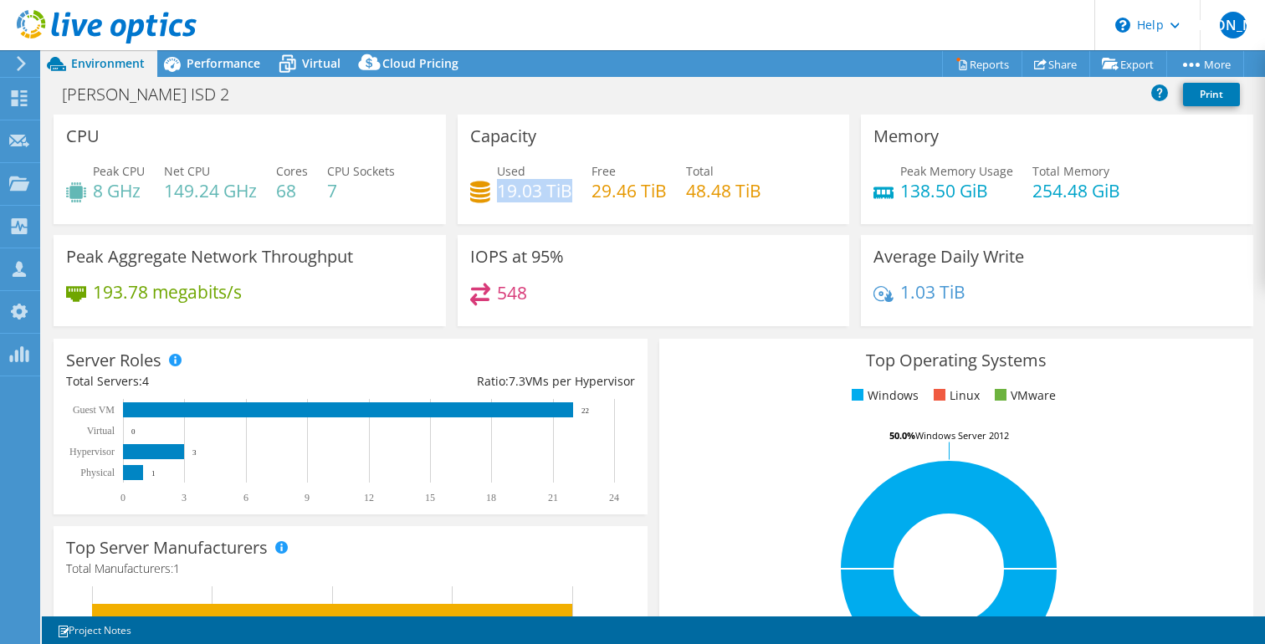
drag, startPoint x: 494, startPoint y: 192, endPoint x: 562, endPoint y: 196, distance: 67.9
click at [562, 195] on h4 "19.03 TiB" at bounding box center [534, 191] width 75 height 18
click at [545, 212] on div "Used 19.03 TiB Free 29.46 TiB Total 48.48 TiB" at bounding box center [653, 189] width 367 height 54
drag, startPoint x: 494, startPoint y: 187, endPoint x: 571, endPoint y: 190, distance: 77.0
click at [571, 190] on div "Used 19.03 TiB Free 29.46 TiB Total 48.48 TiB" at bounding box center [653, 189] width 367 height 54
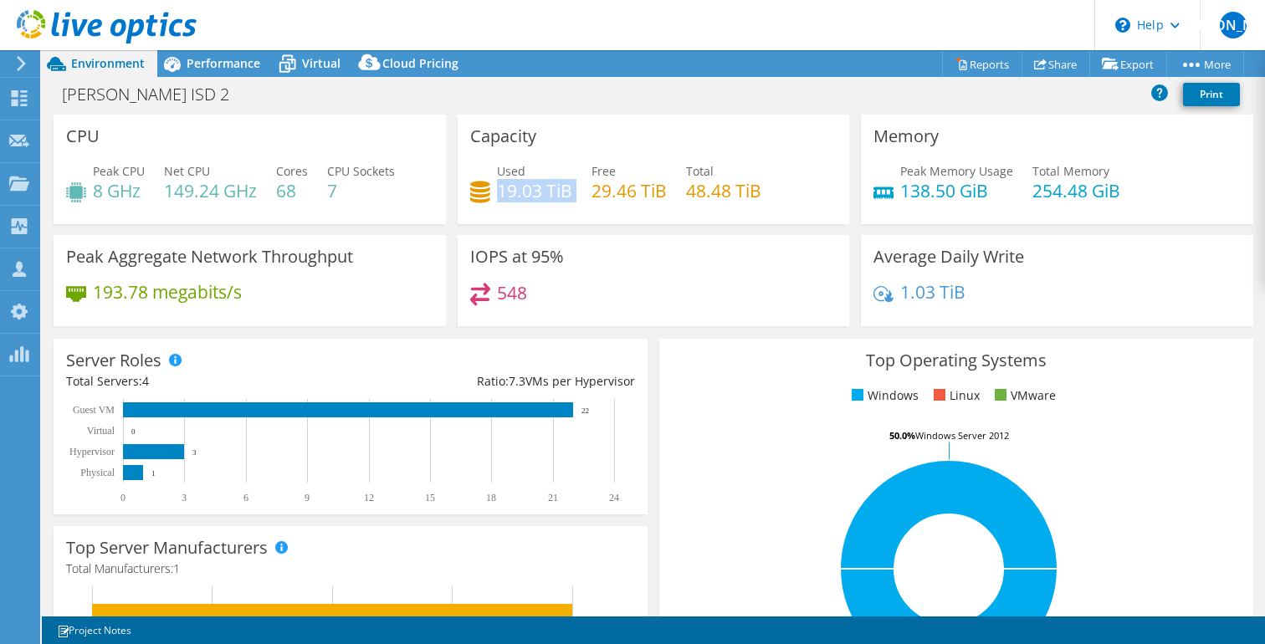
click at [537, 203] on div "Used 19.03 TiB Free 29.46 TiB Total 48.48 TiB" at bounding box center [653, 189] width 367 height 54
click at [315, 61] on span "Virtual" at bounding box center [321, 63] width 38 height 16
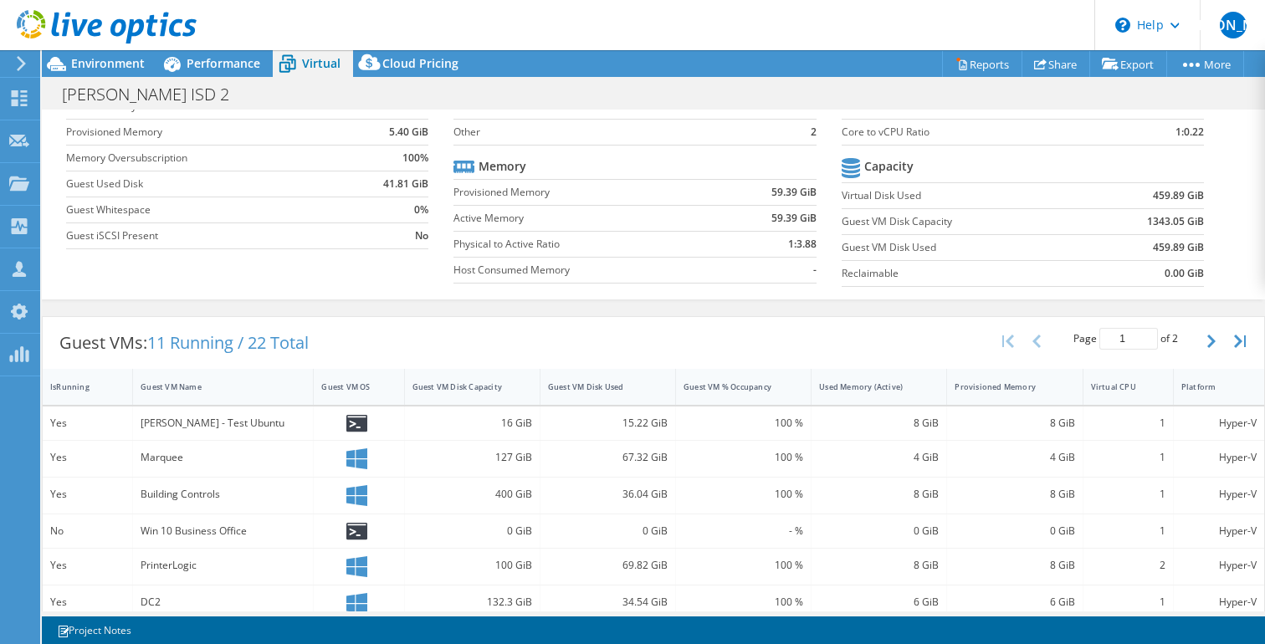
scroll to position [134, 0]
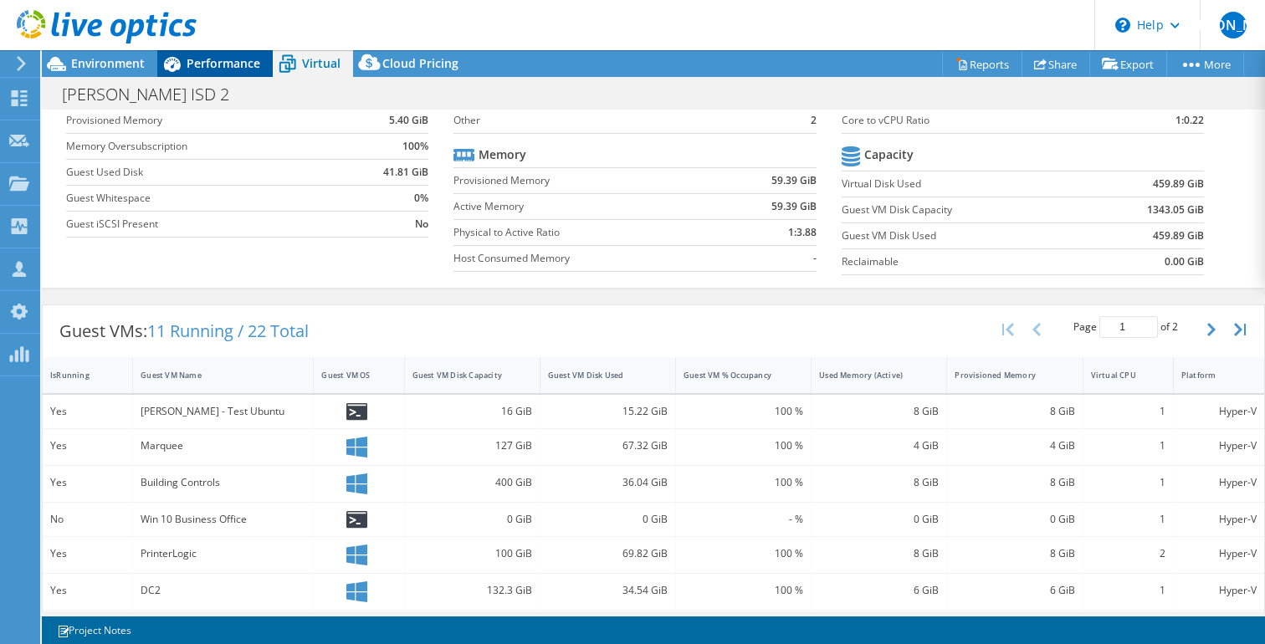
click at [199, 69] on span "Performance" at bounding box center [224, 63] width 74 height 16
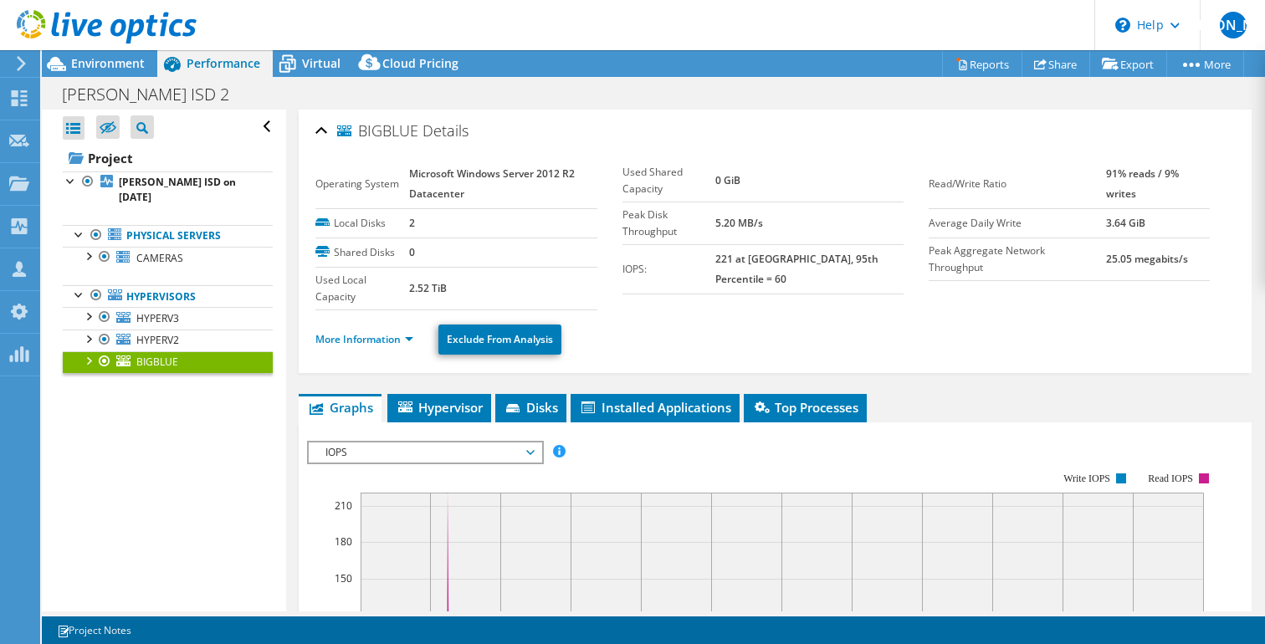
scroll to position [0, 0]
click at [143, 251] on span "CAMERAS" at bounding box center [159, 258] width 47 height 14
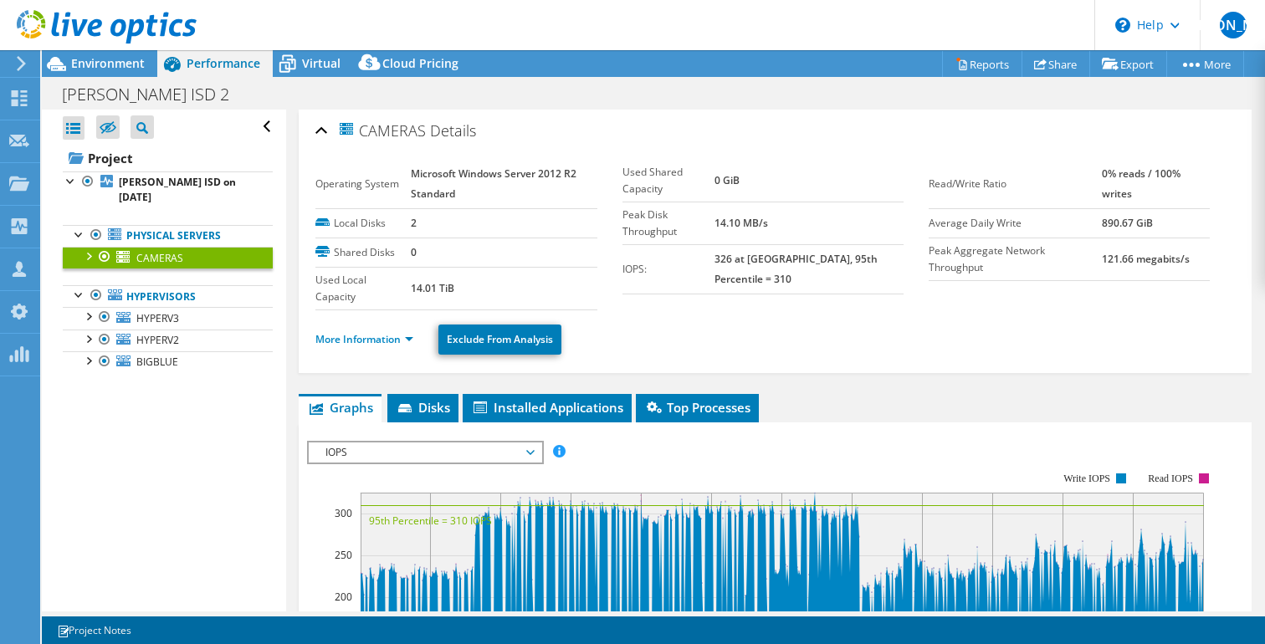
click at [88, 247] on div at bounding box center [87, 255] width 17 height 17
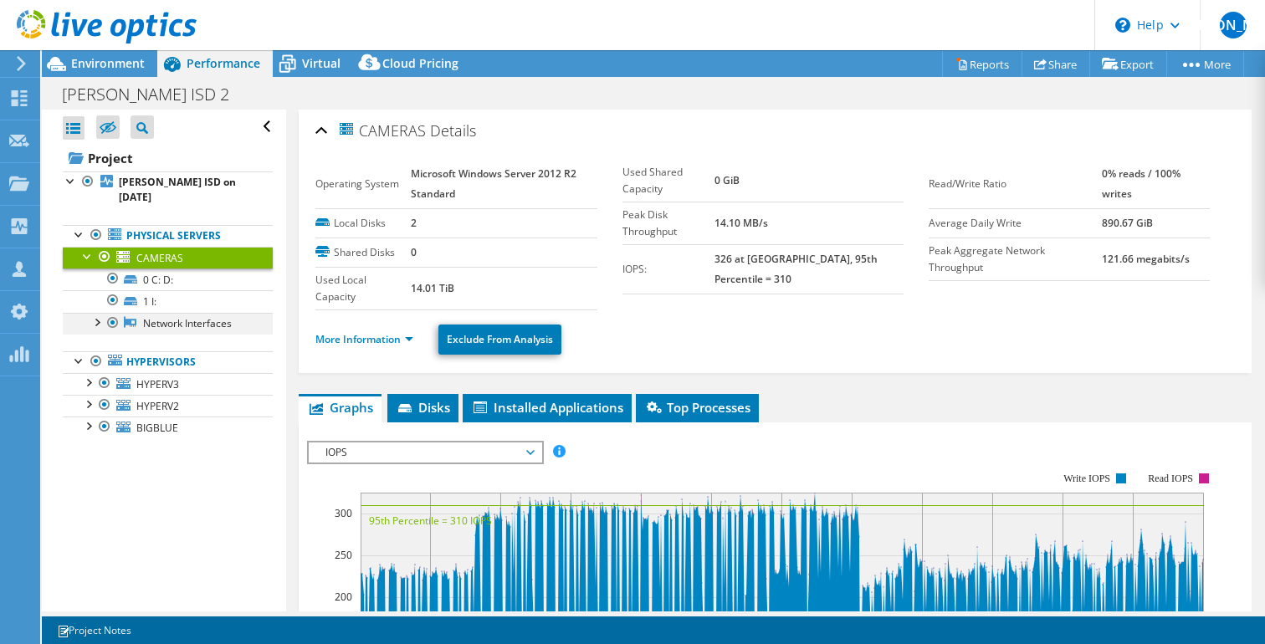
click at [101, 313] on div at bounding box center [96, 321] width 17 height 17
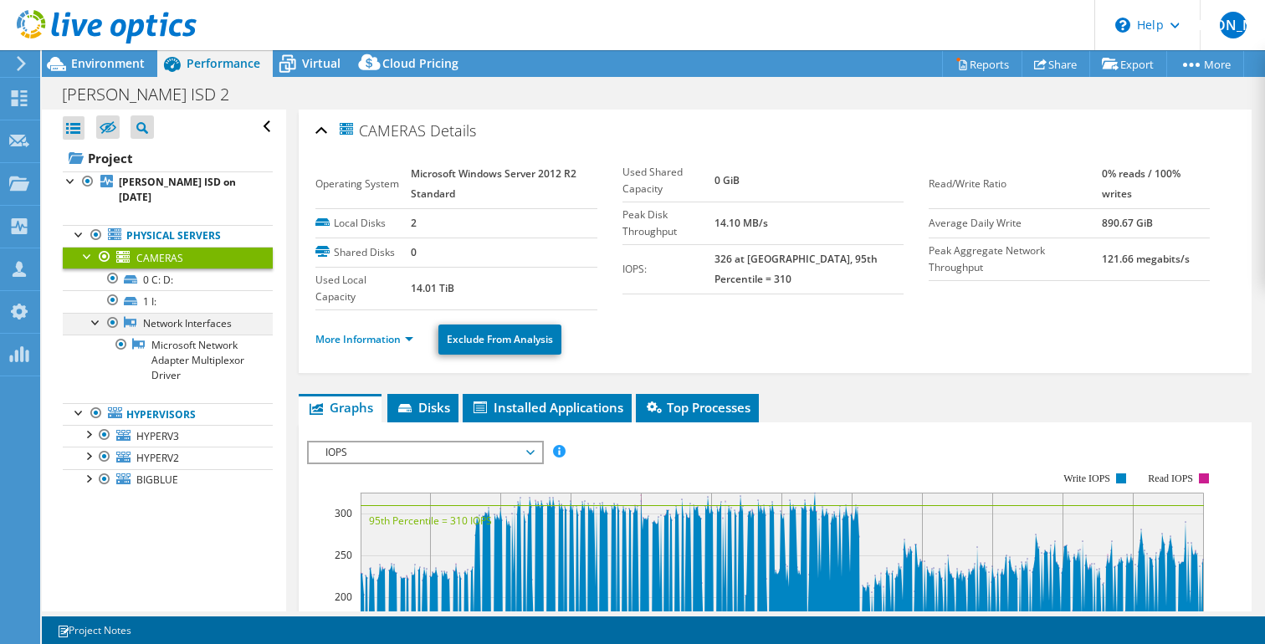
click at [95, 313] on div at bounding box center [96, 321] width 17 height 17
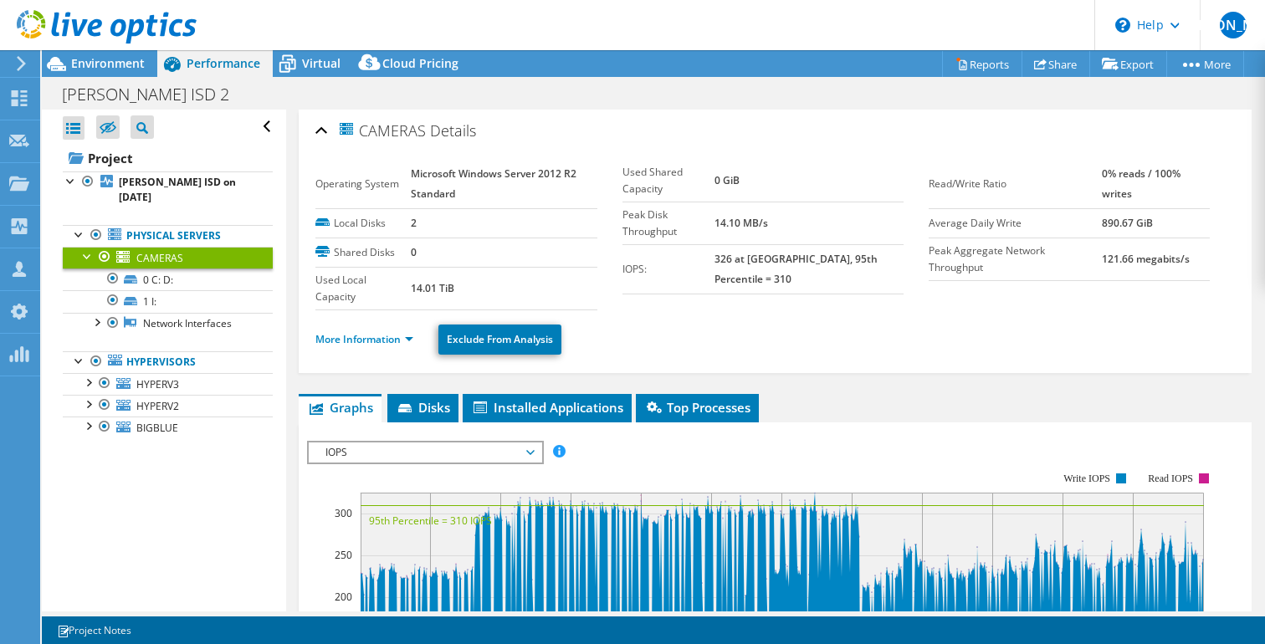
click at [87, 247] on div at bounding box center [87, 255] width 17 height 17
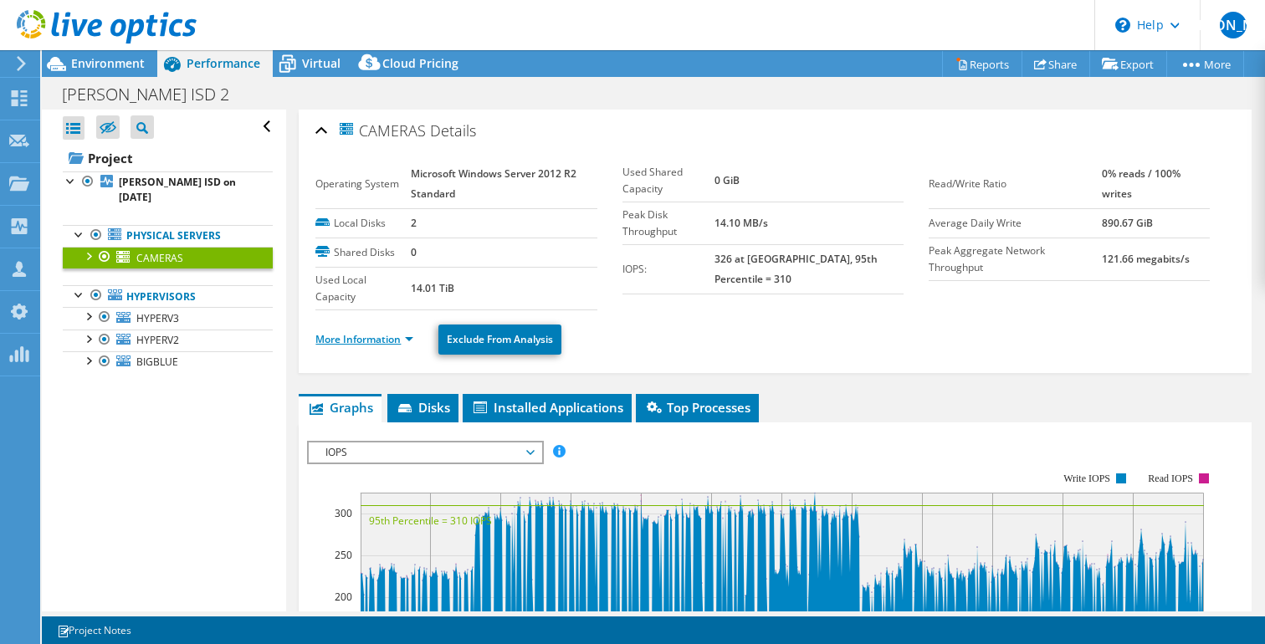
click at [409, 340] on link "More Information" at bounding box center [364, 339] width 98 height 14
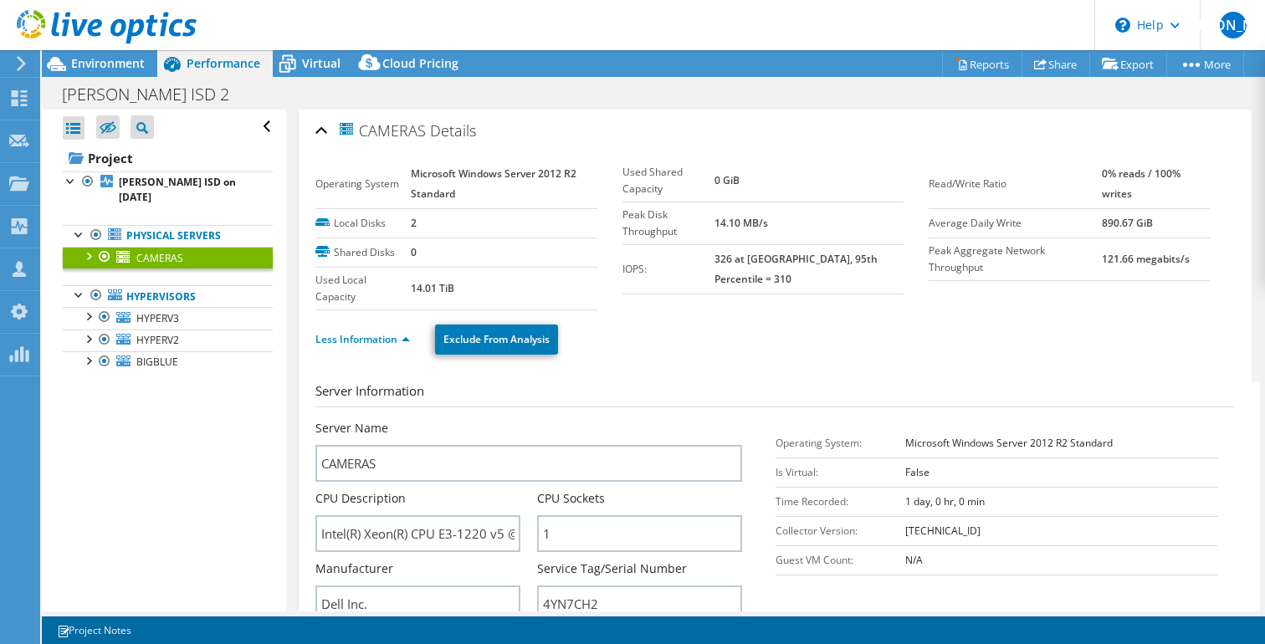
click at [89, 247] on div at bounding box center [87, 255] width 17 height 17
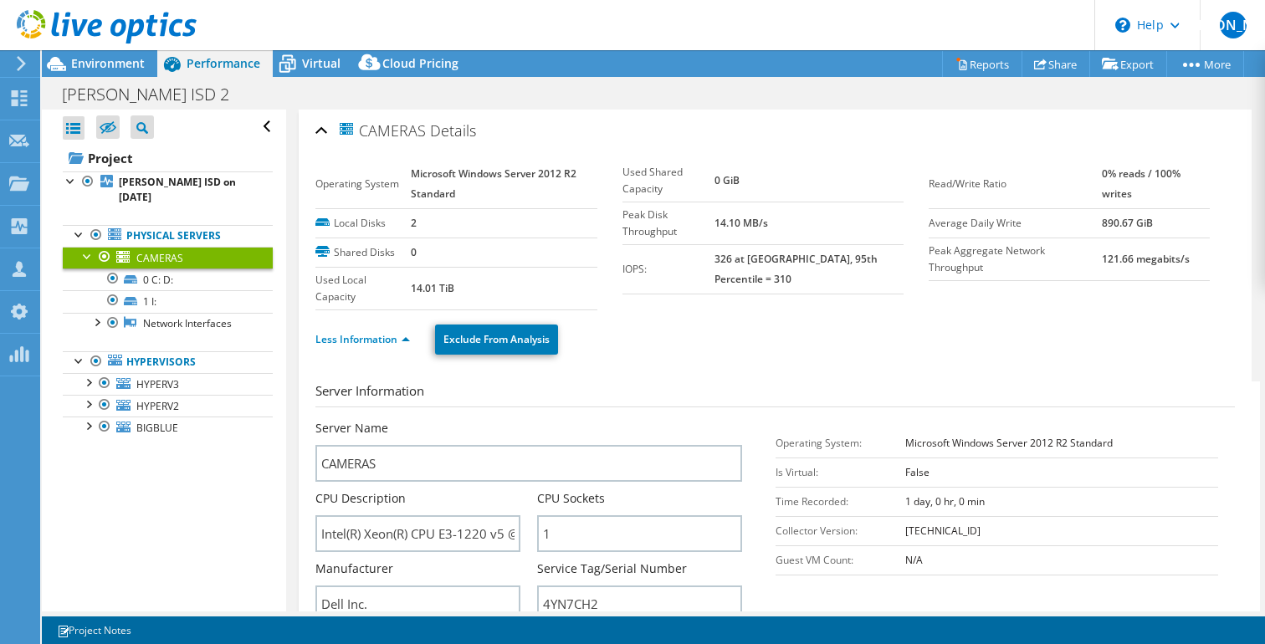
click at [89, 247] on div at bounding box center [87, 255] width 17 height 17
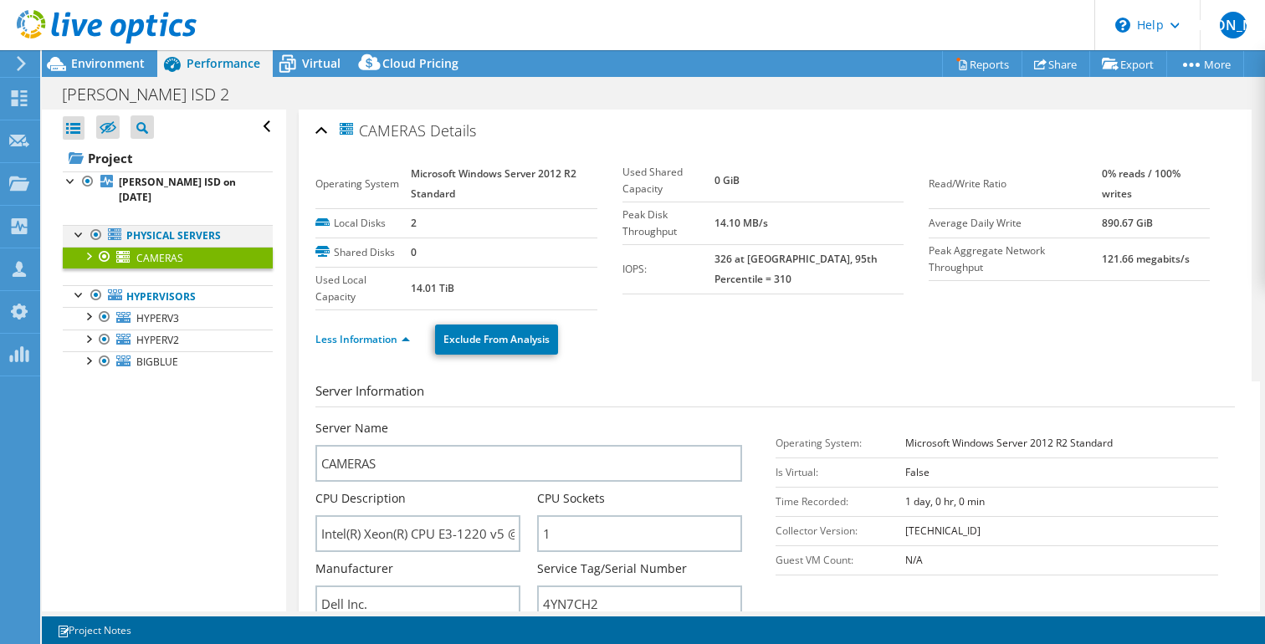
click at [79, 225] on div at bounding box center [79, 233] width 17 height 17
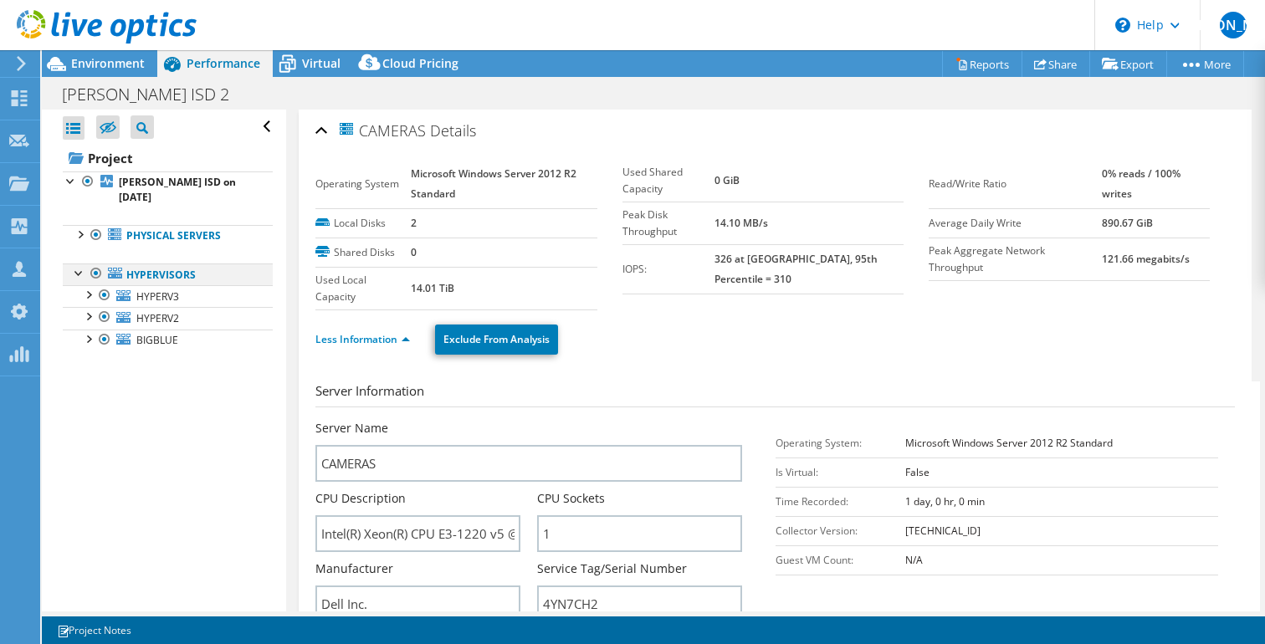
click at [75, 264] on div at bounding box center [79, 272] width 17 height 17
click at [161, 392] on div "Open All Close All Hide Excluded Nodes Project Tree Filter" at bounding box center [163, 361] width 243 height 502
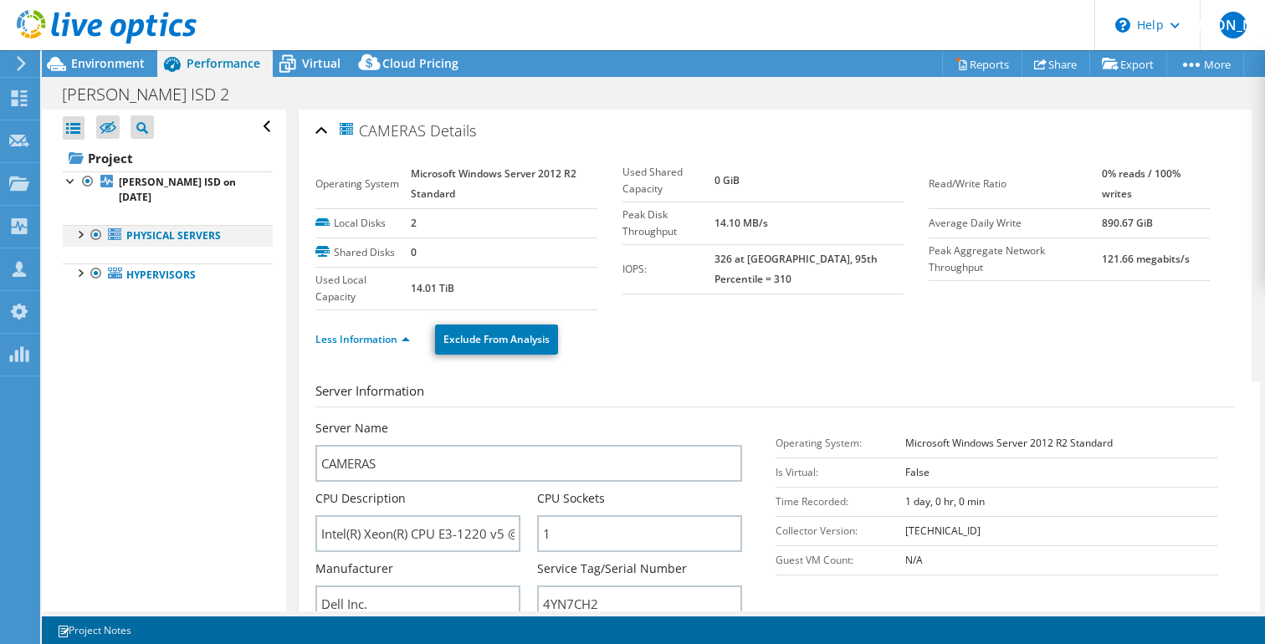
click at [82, 225] on div at bounding box center [79, 233] width 17 height 17
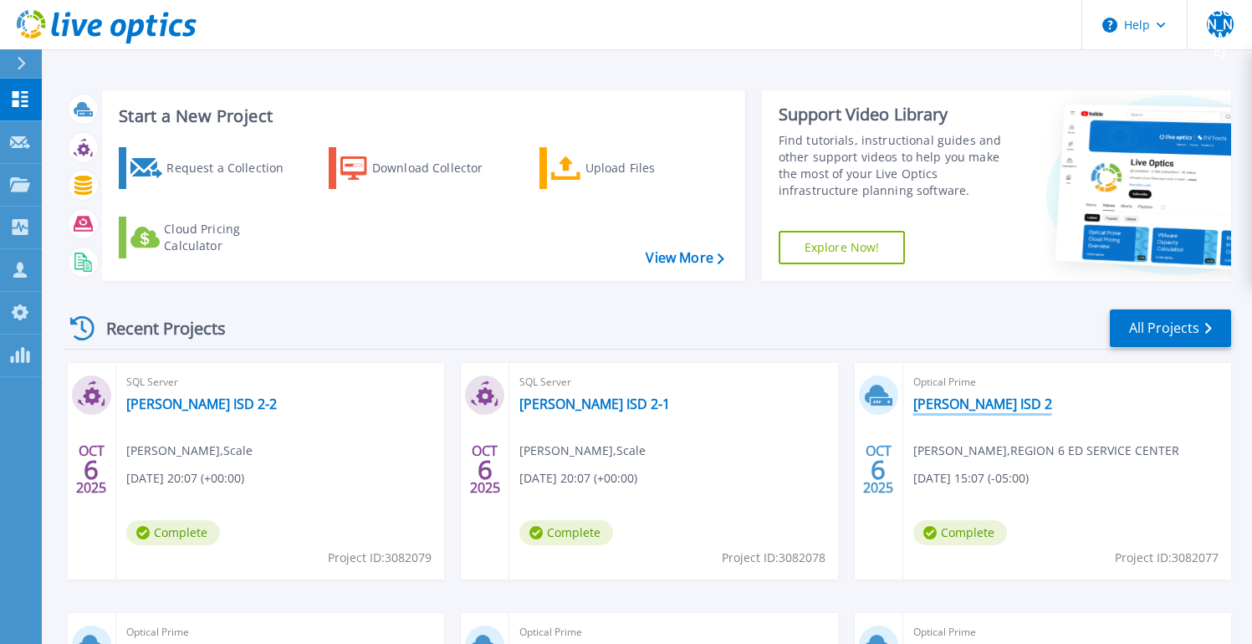
click at [934, 397] on link "[PERSON_NAME] ISD 2" at bounding box center [983, 404] width 139 height 17
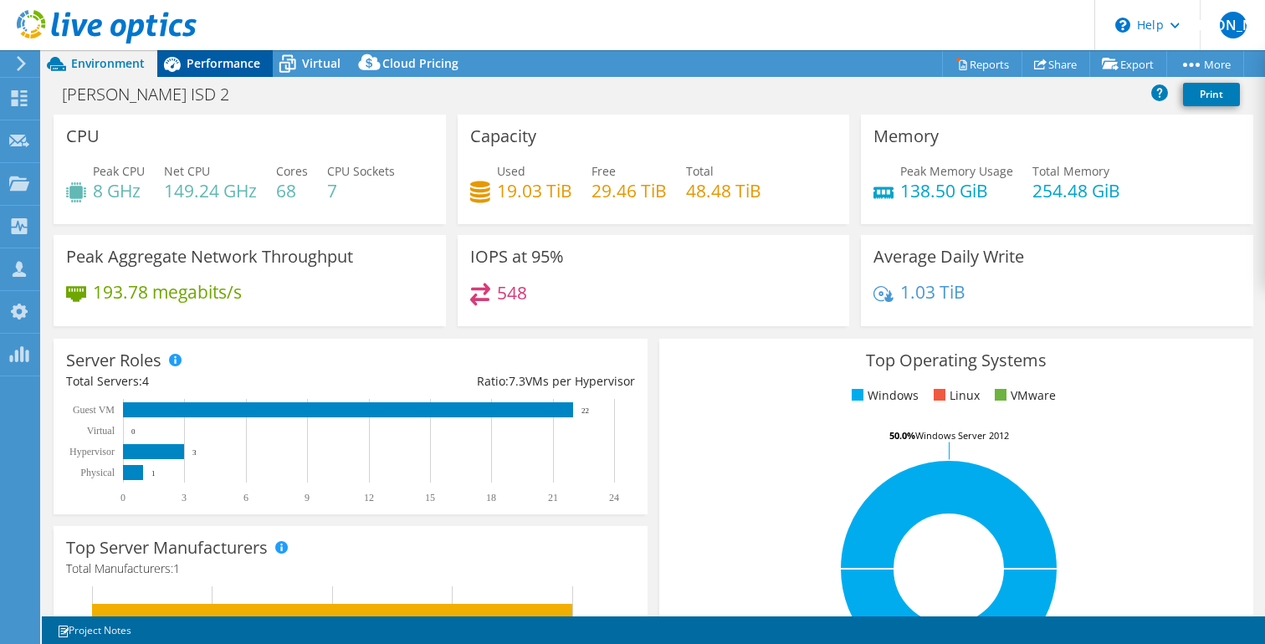
click at [211, 67] on span "Performance" at bounding box center [224, 63] width 74 height 16
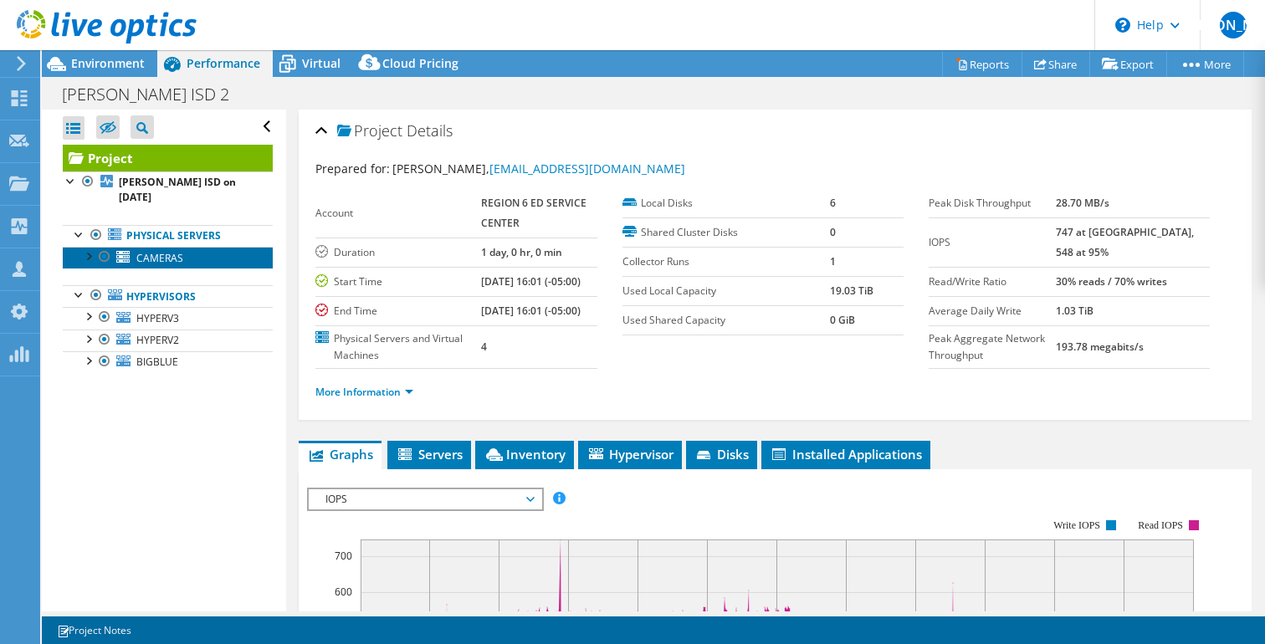
click at [147, 251] on span "CAMERAS" at bounding box center [159, 258] width 47 height 14
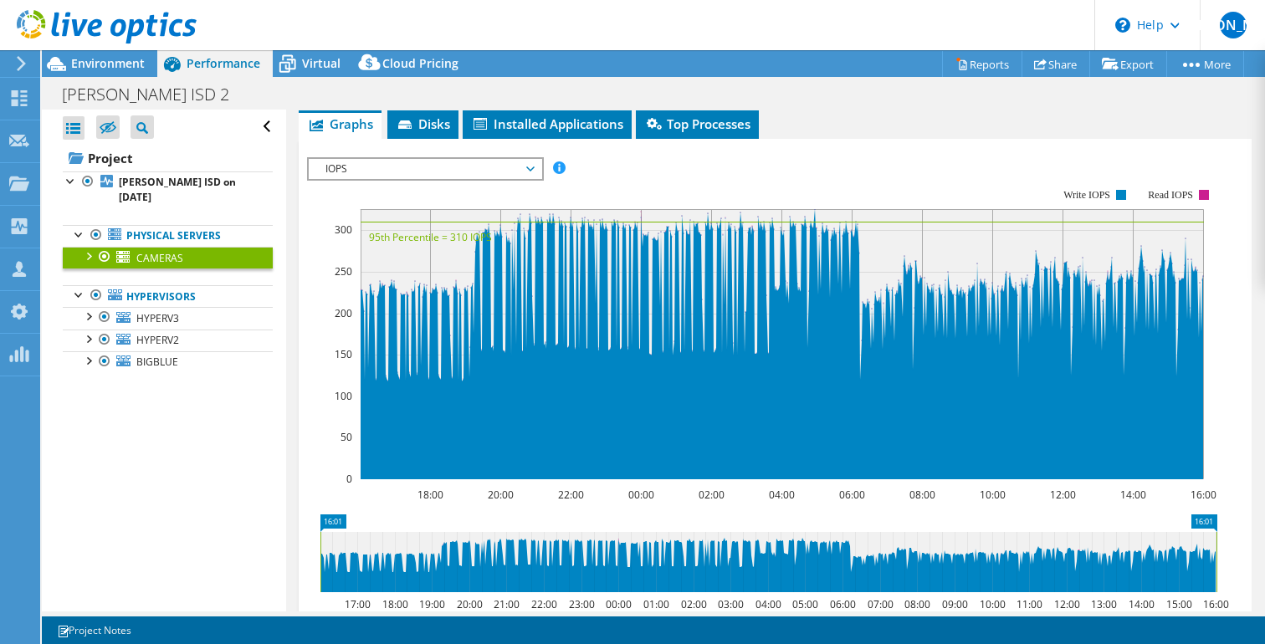
scroll to position [291, 0]
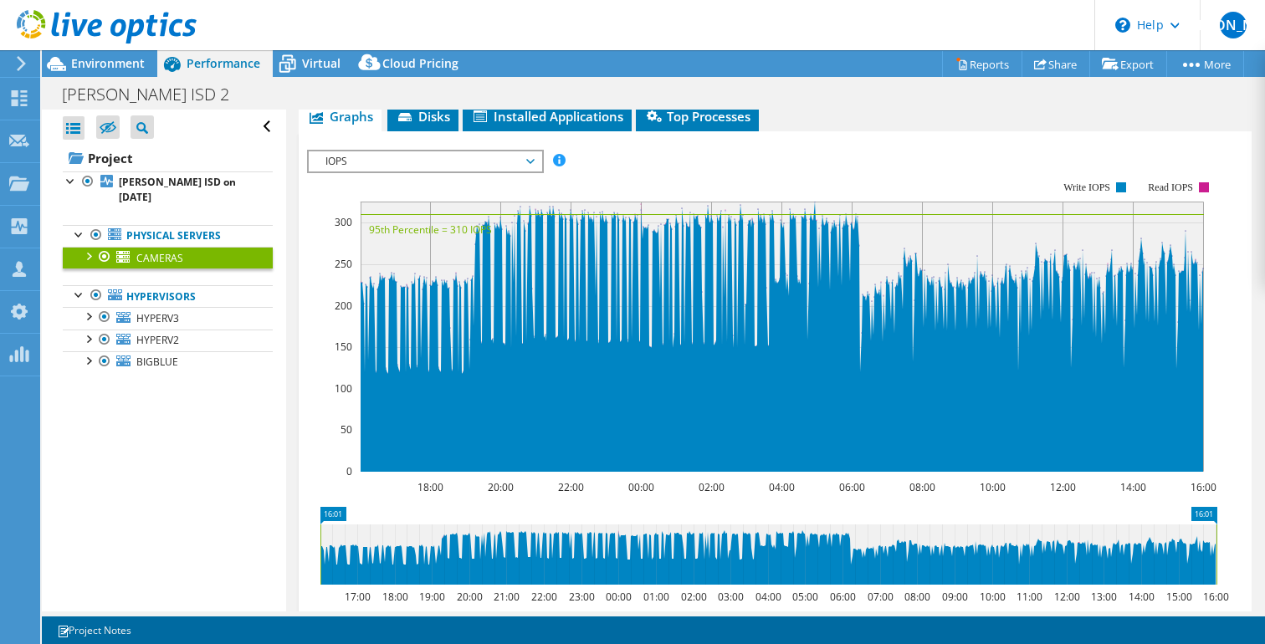
click at [448, 155] on span "IOPS" at bounding box center [424, 161] width 215 height 20
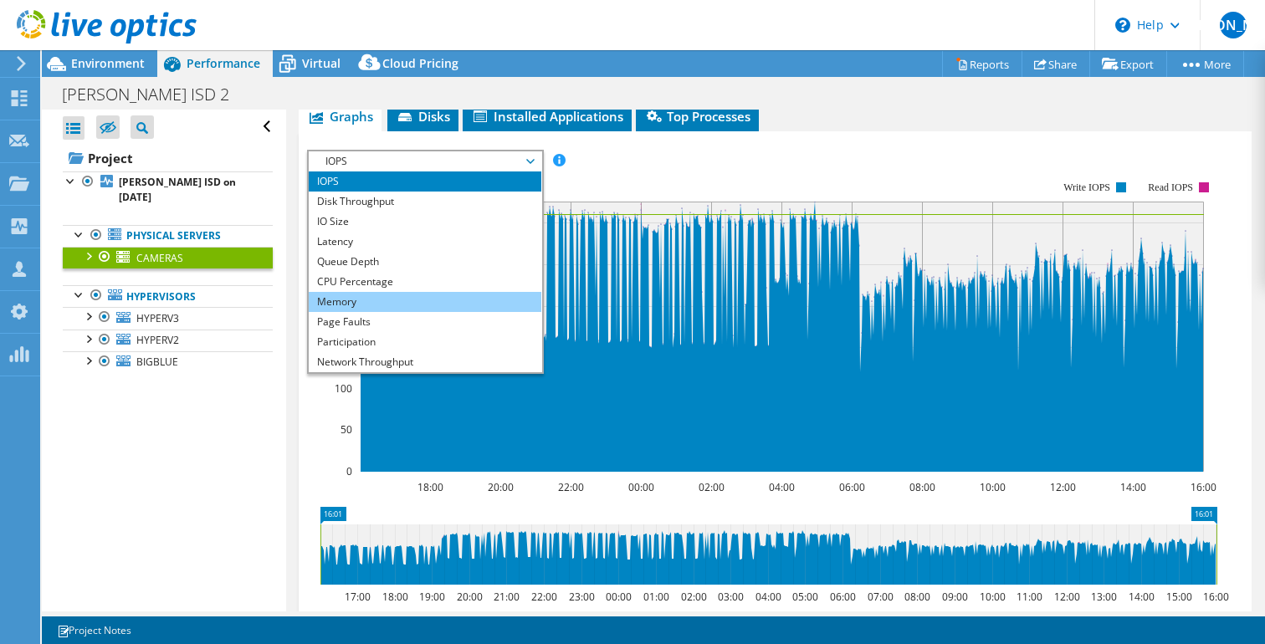
click at [427, 299] on li "Memory" at bounding box center [425, 302] width 232 height 20
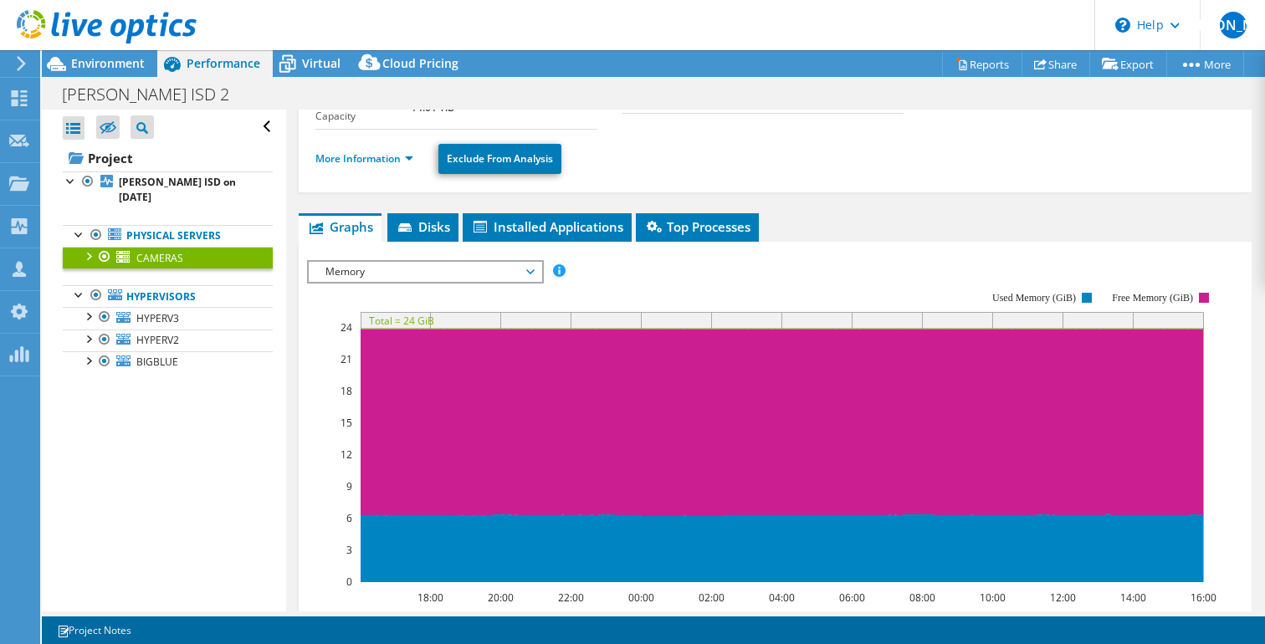
scroll to position [168, 0]
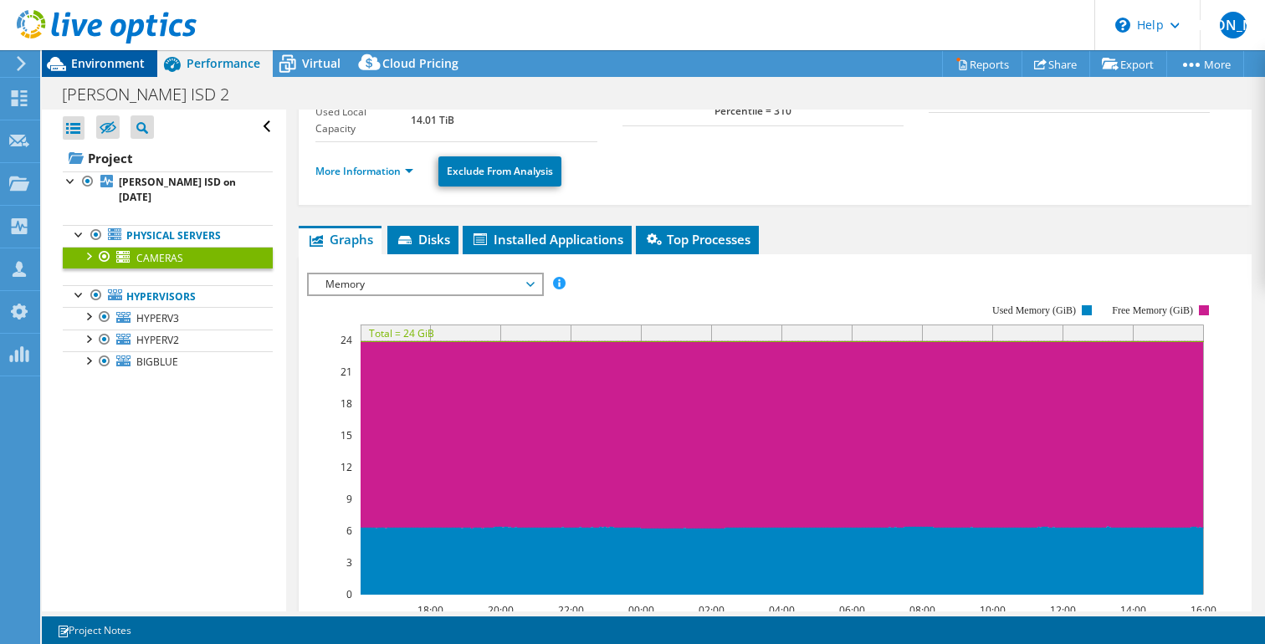
click at [117, 62] on span "Environment" at bounding box center [108, 63] width 74 height 16
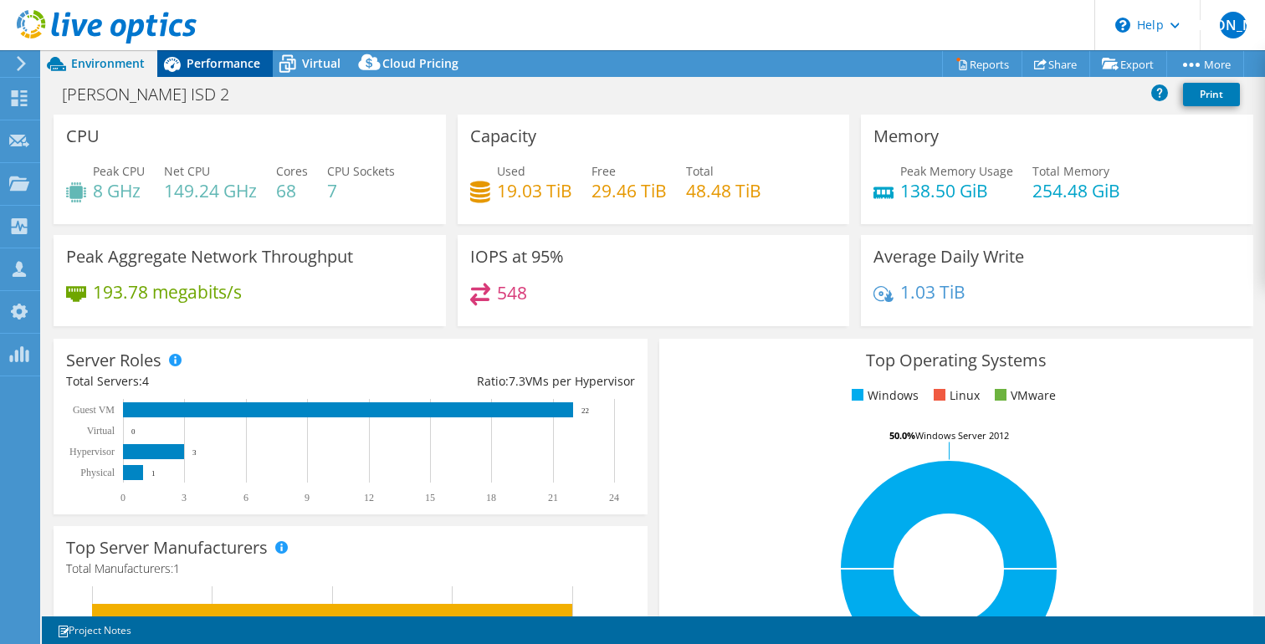
click at [230, 73] on div "Performance" at bounding box center [214, 63] width 115 height 27
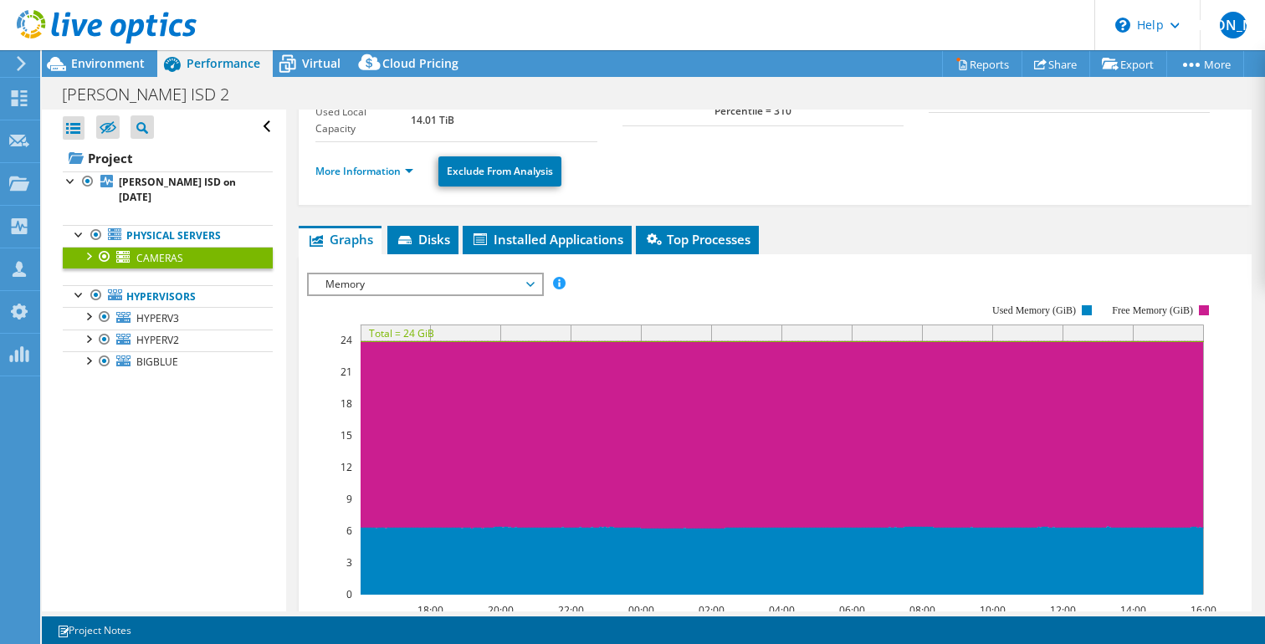
click at [486, 279] on span "Memory" at bounding box center [424, 284] width 215 height 20
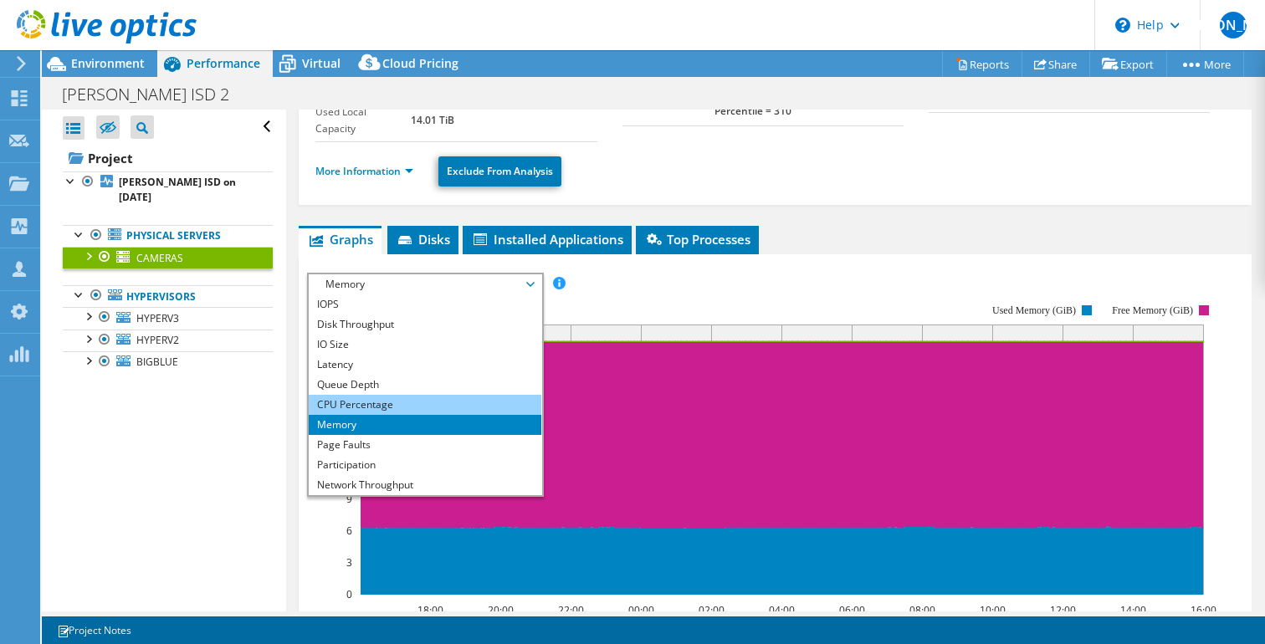
click at [451, 404] on li "CPU Percentage" at bounding box center [425, 405] width 232 height 20
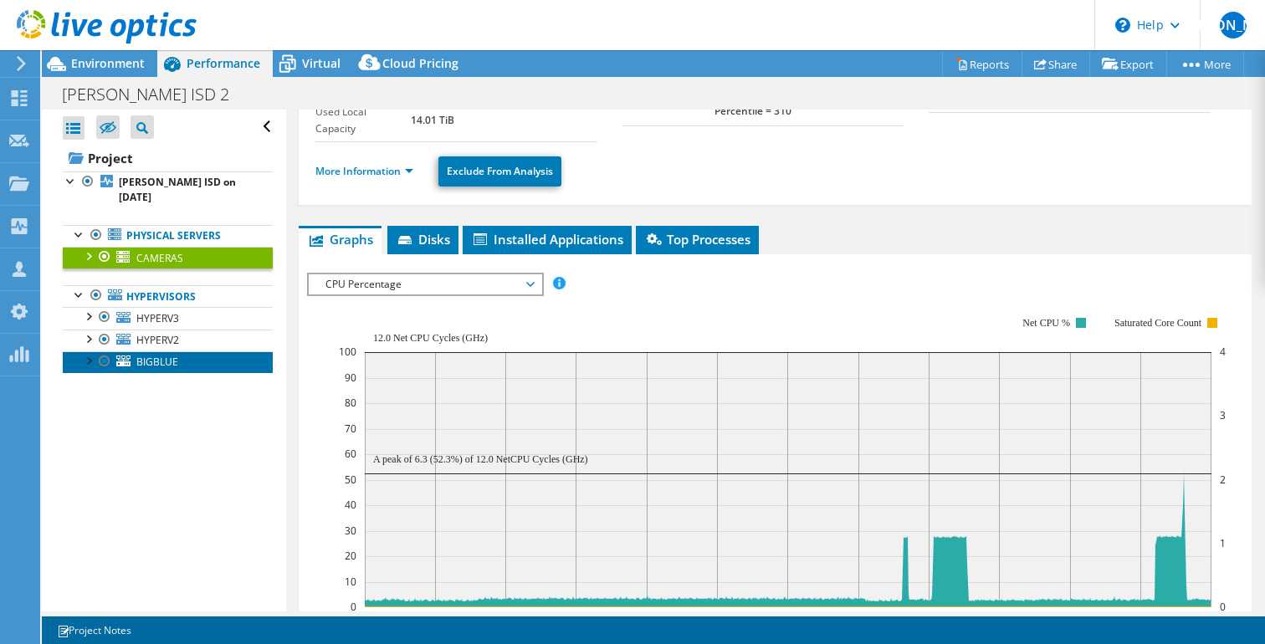
click at [155, 355] on span "BIGBLUE" at bounding box center [157, 362] width 42 height 14
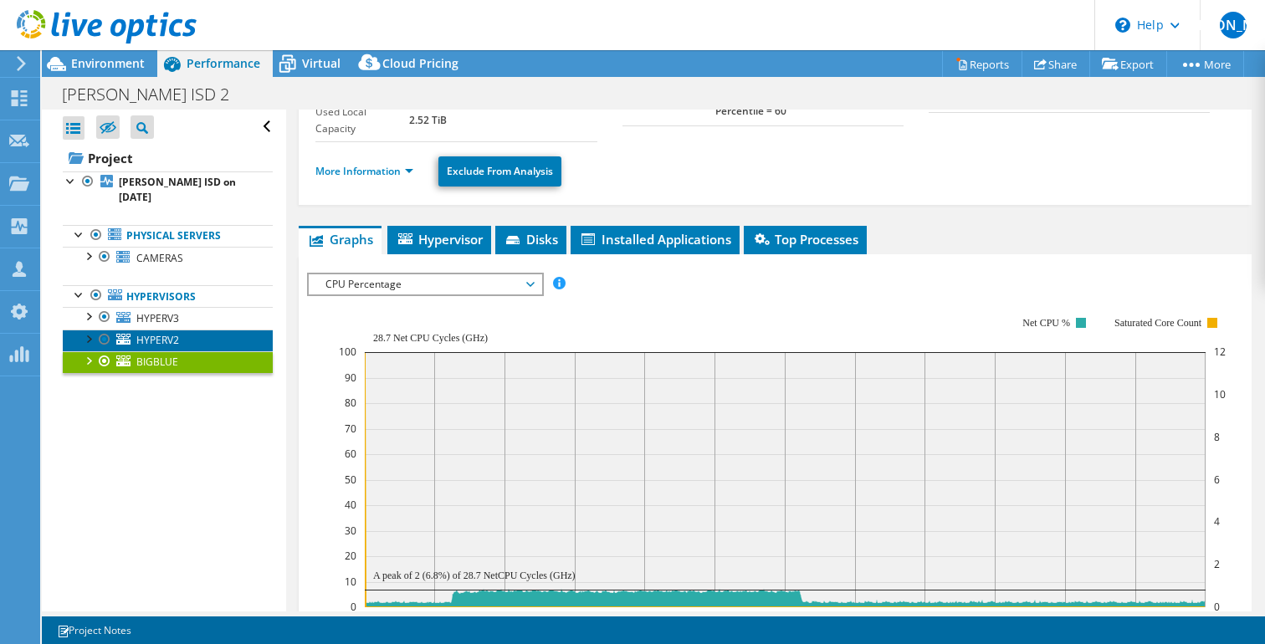
click at [161, 333] on span "HYPERV2" at bounding box center [157, 340] width 43 height 14
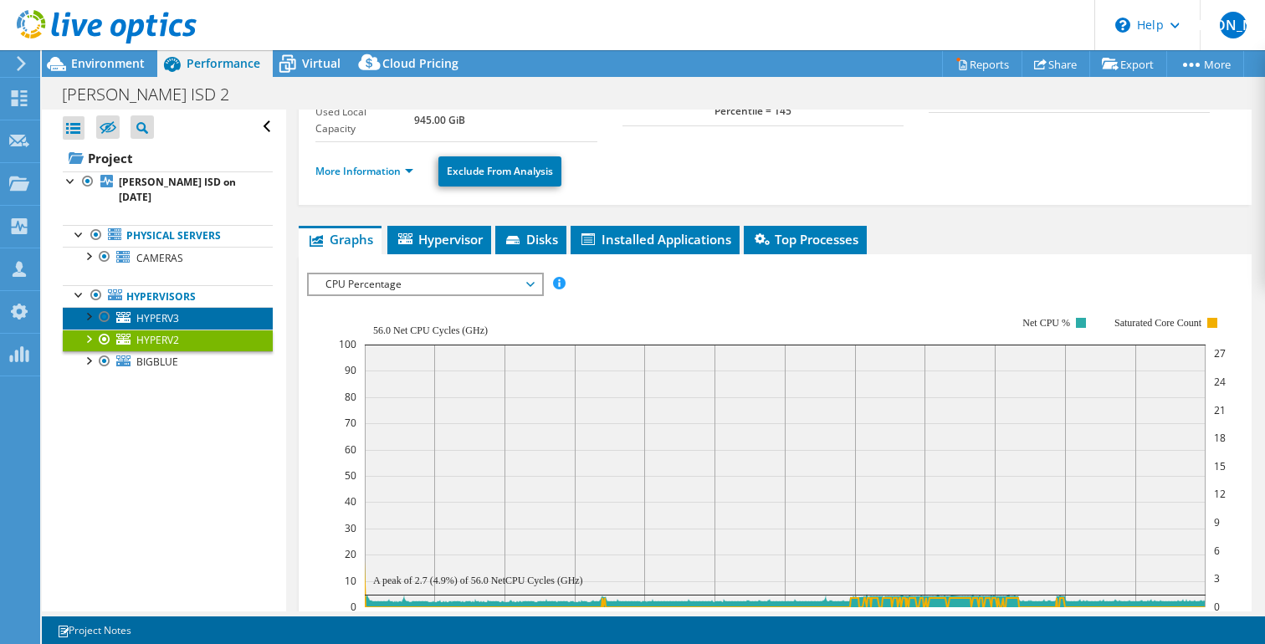
click at [162, 311] on span "HYPERV3" at bounding box center [157, 318] width 43 height 14
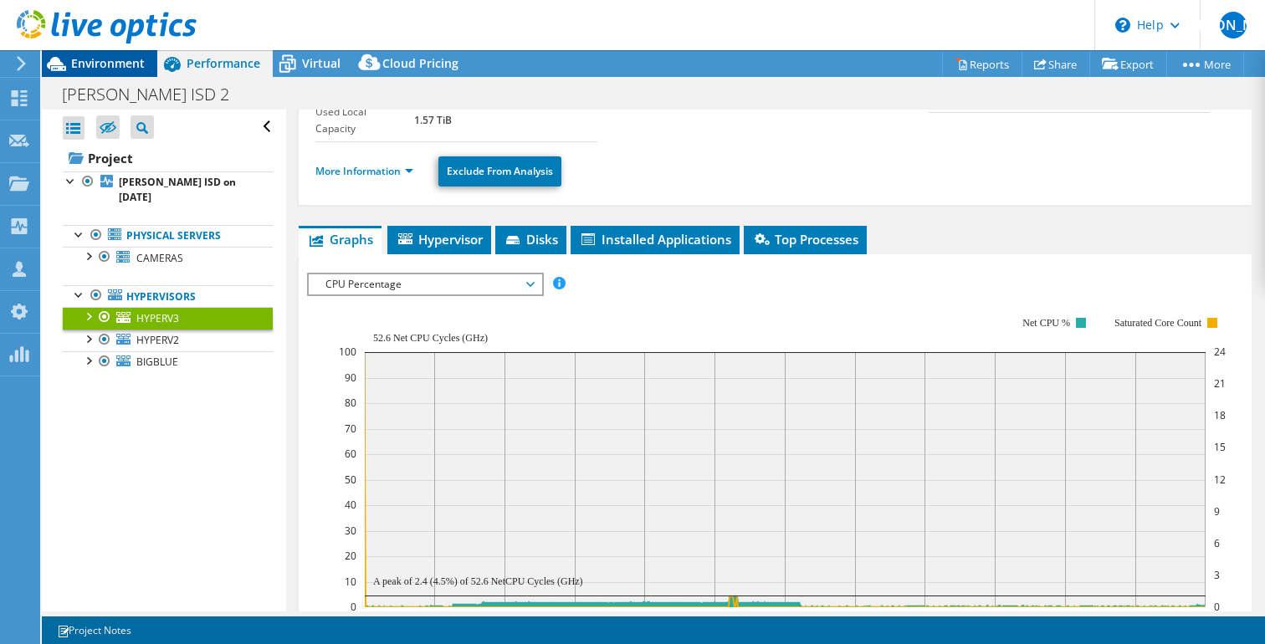
click at [92, 59] on span "Environment" at bounding box center [108, 63] width 74 height 16
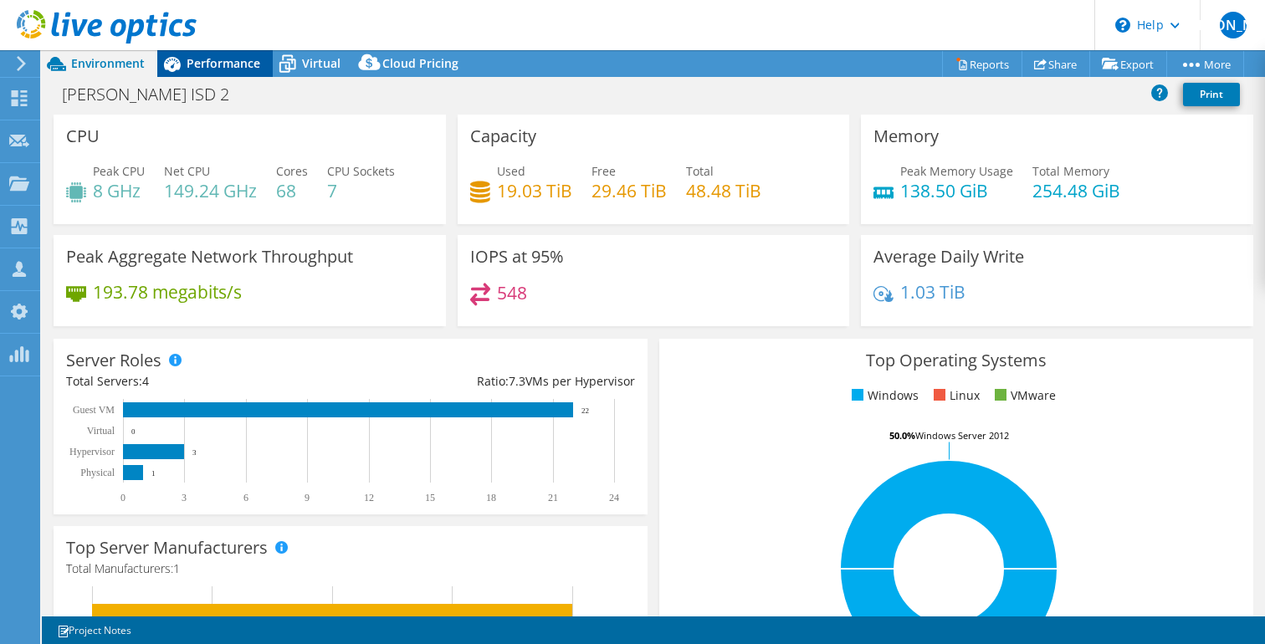
click at [220, 61] on span "Performance" at bounding box center [224, 63] width 74 height 16
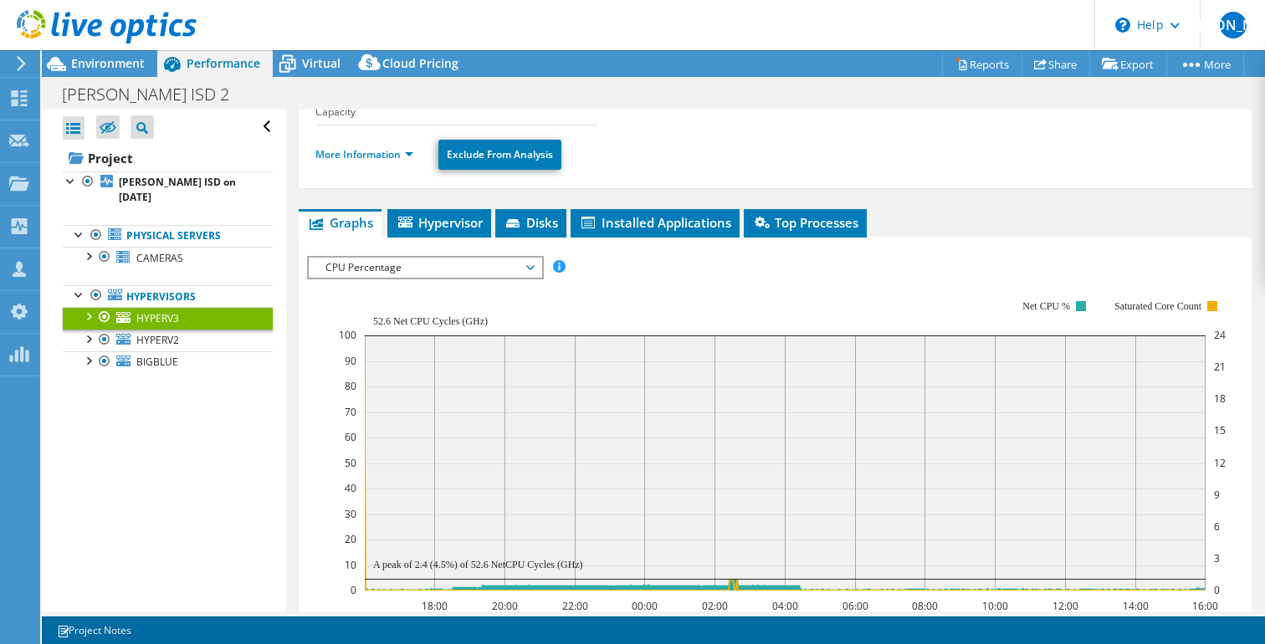
scroll to position [190, 0]
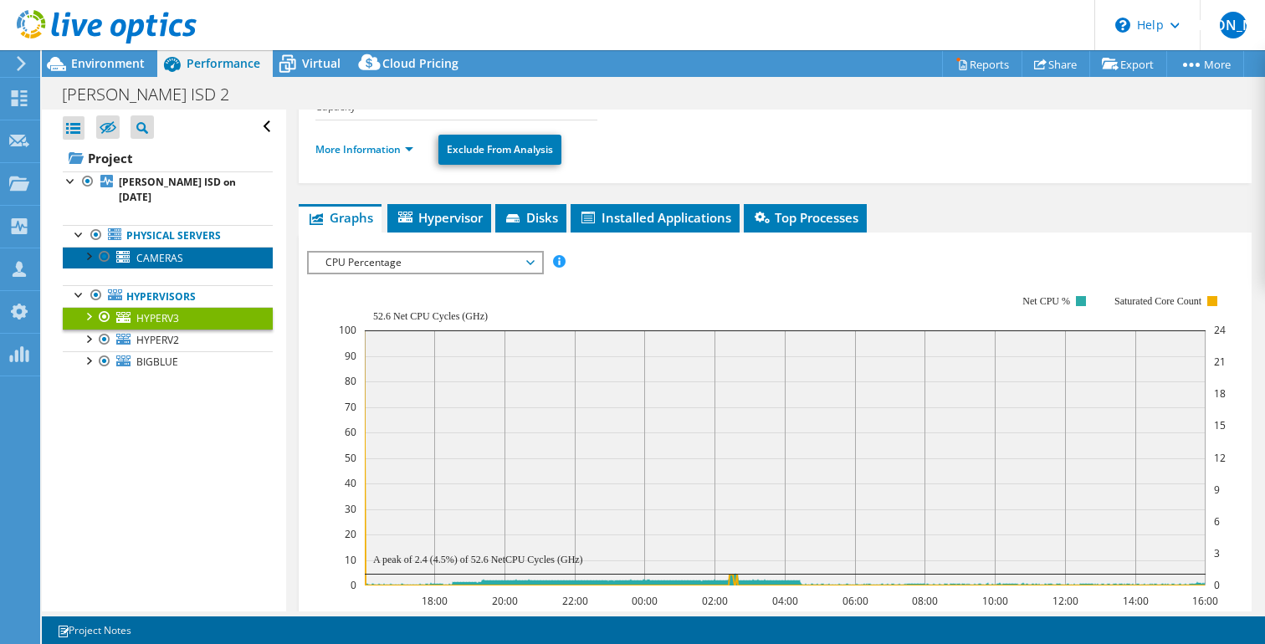
click at [156, 251] on span "CAMERAS" at bounding box center [159, 258] width 47 height 14
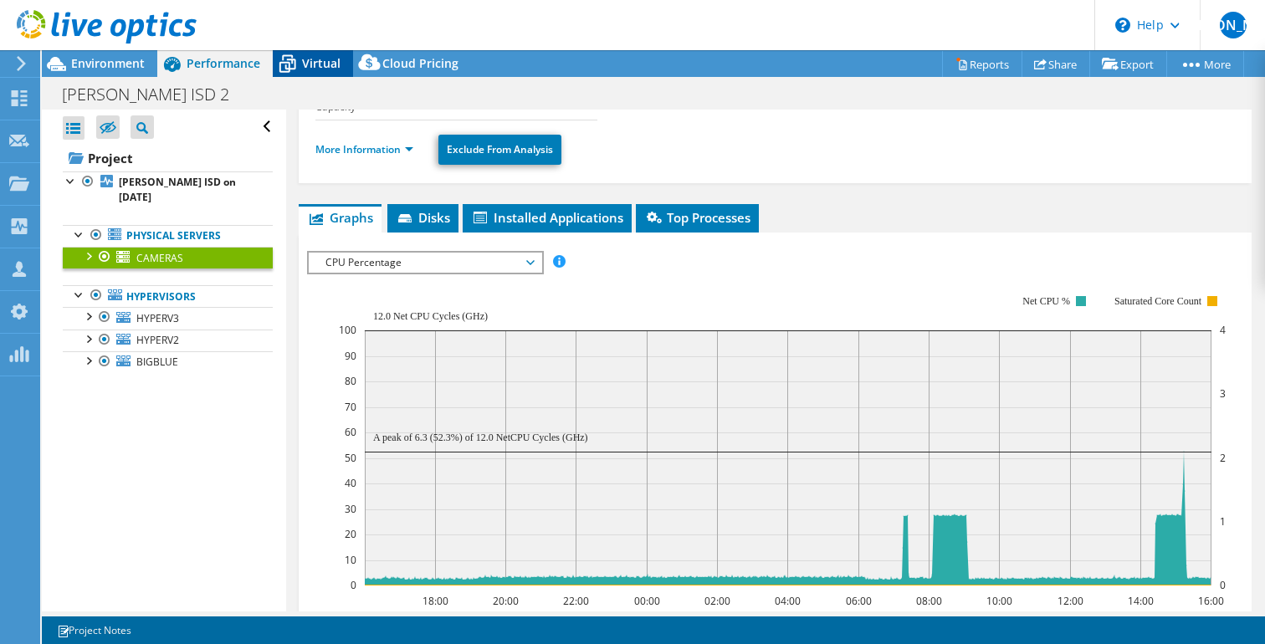
click at [316, 65] on span "Virtual" at bounding box center [321, 63] width 38 height 16
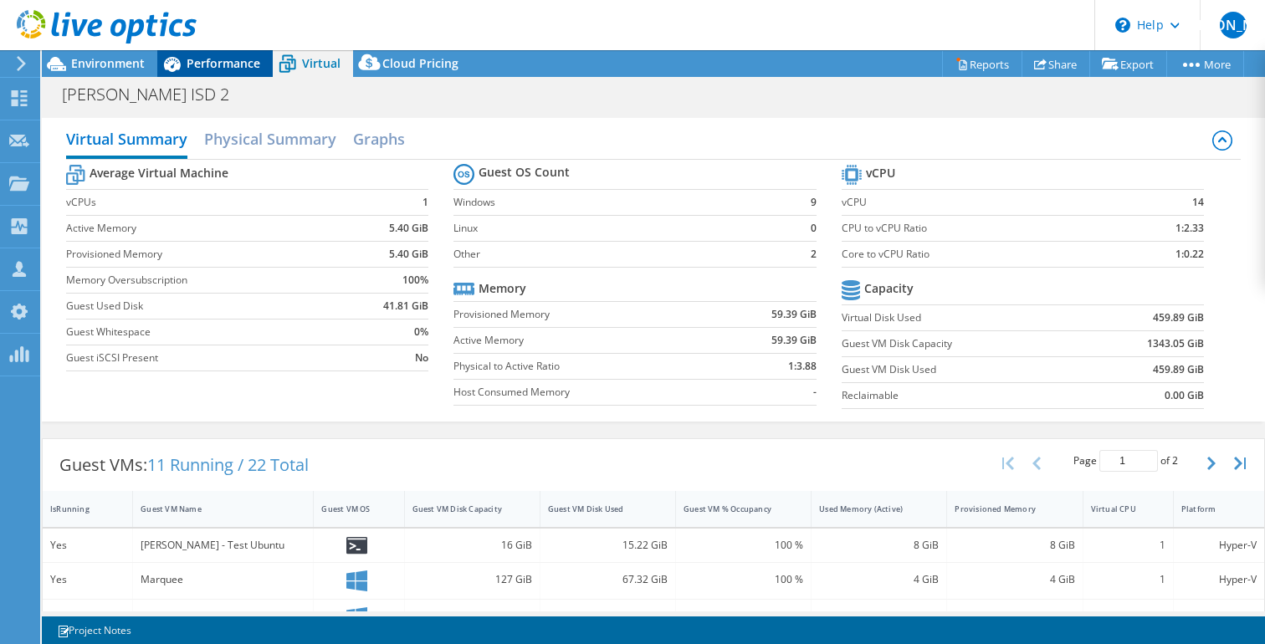
click at [238, 66] on span "Performance" at bounding box center [224, 63] width 74 height 16
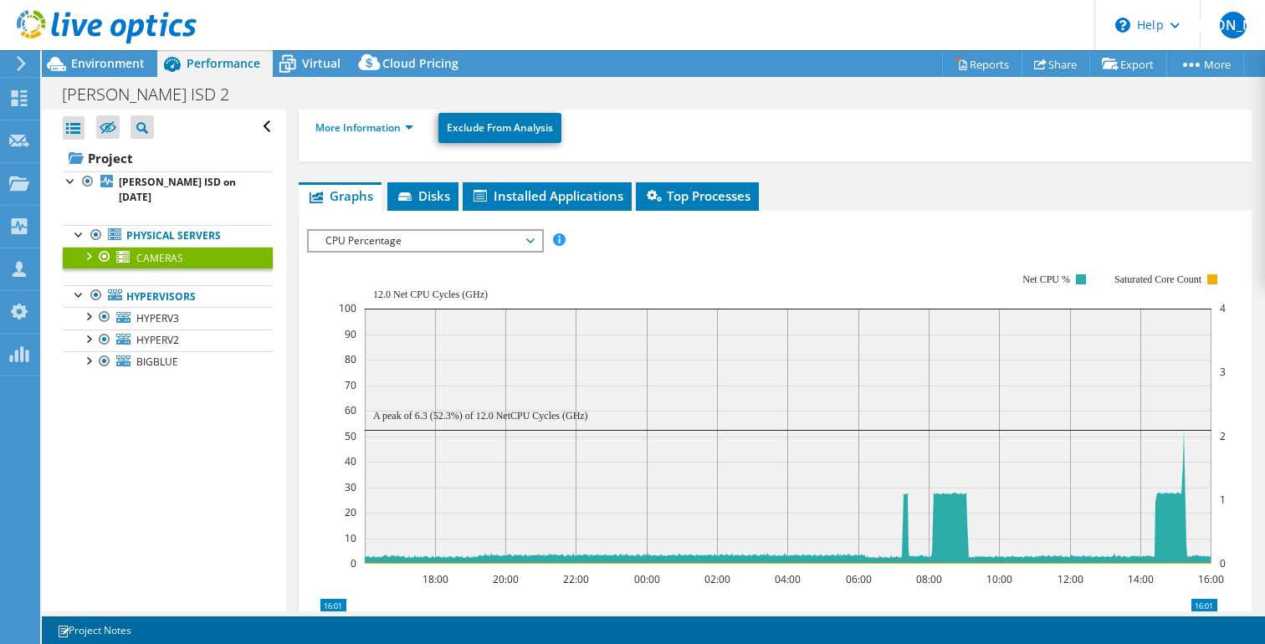
scroll to position [210, 0]
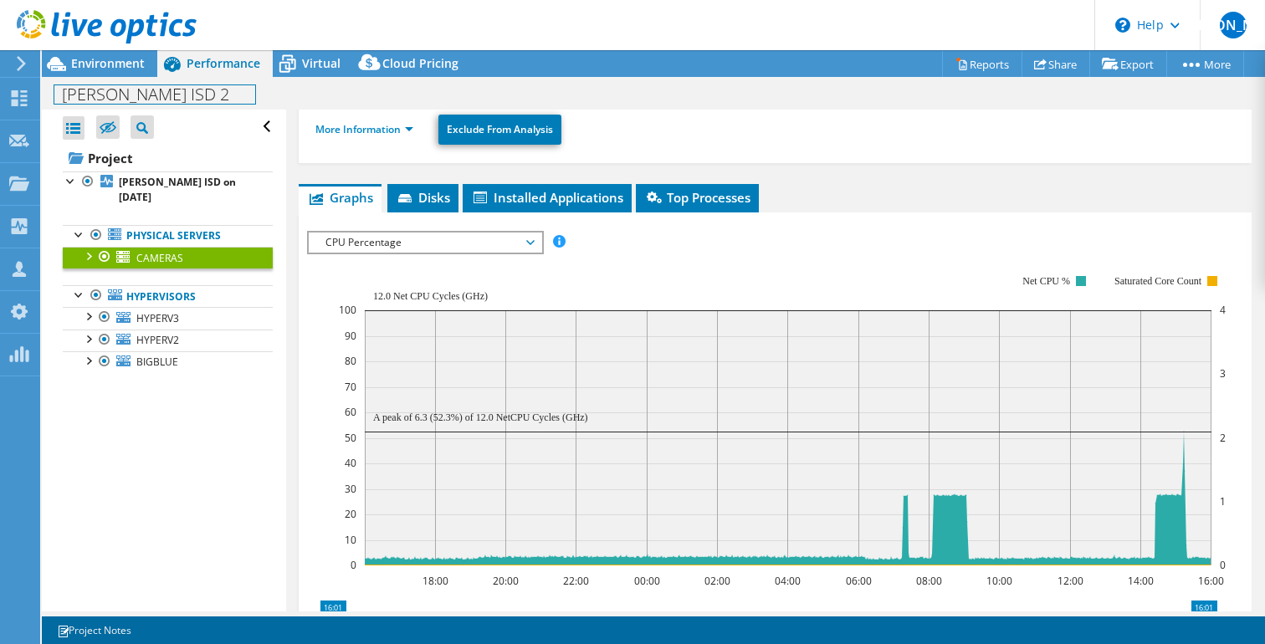
click at [131, 80] on div "[PERSON_NAME] ISD 2 Print" at bounding box center [653, 94] width 1223 height 31
click at [128, 72] on div "Environment" at bounding box center [99, 63] width 115 height 27
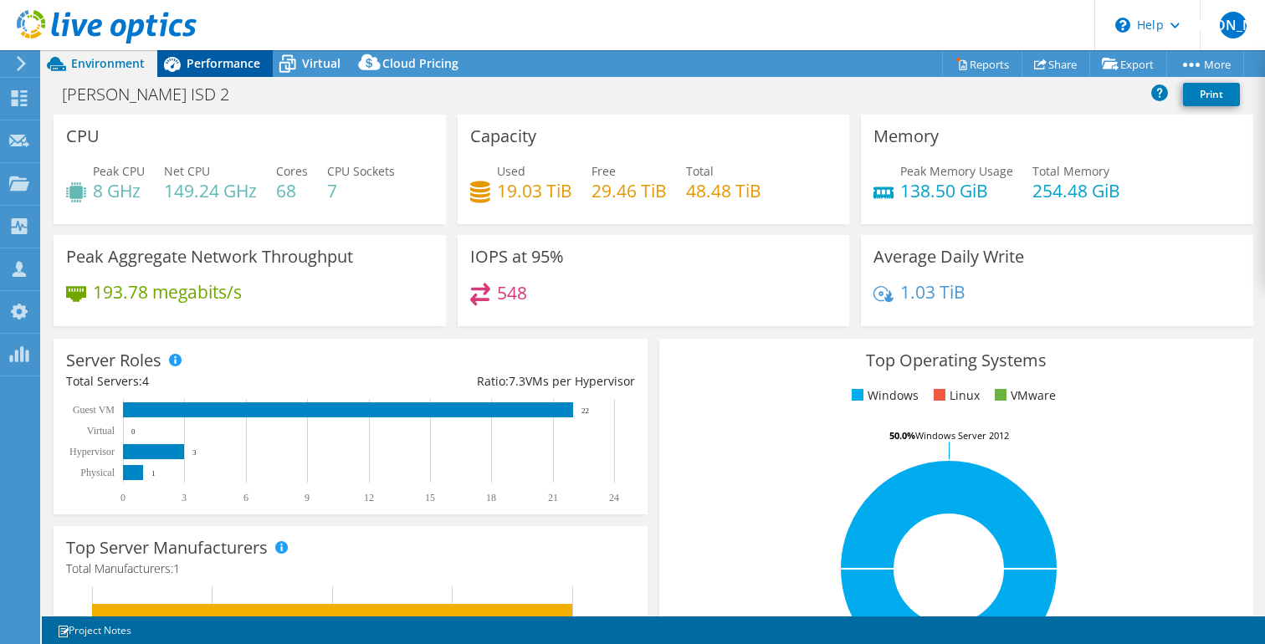
click at [233, 59] on span "Performance" at bounding box center [224, 63] width 74 height 16
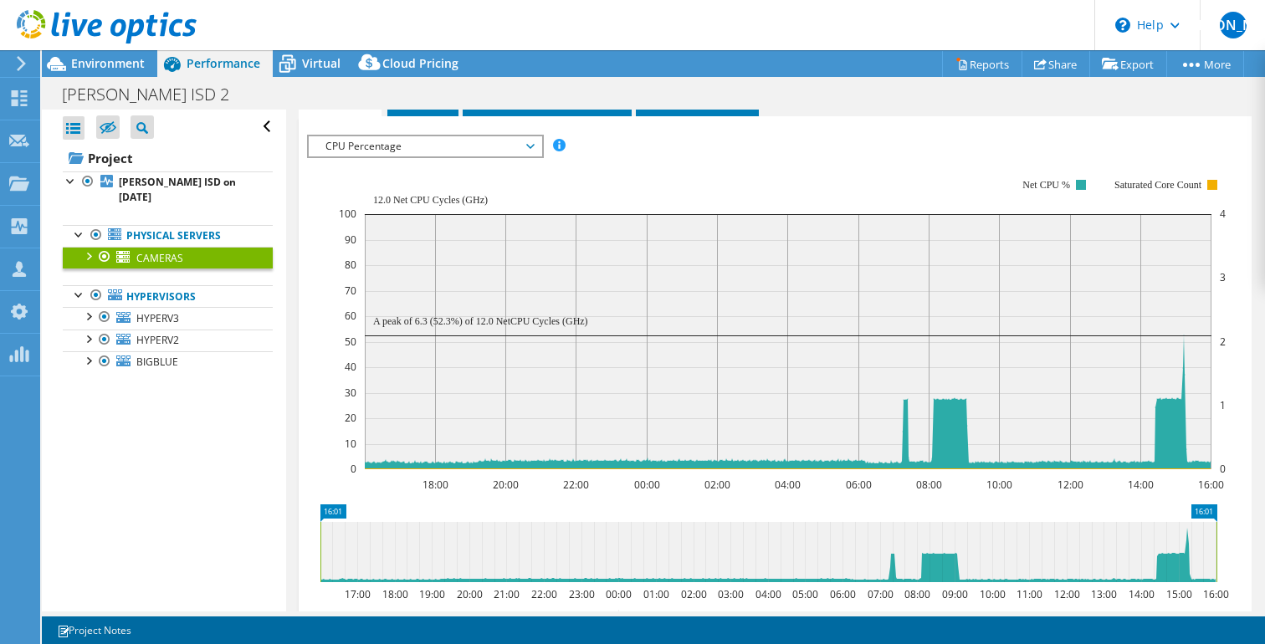
scroll to position [309, 0]
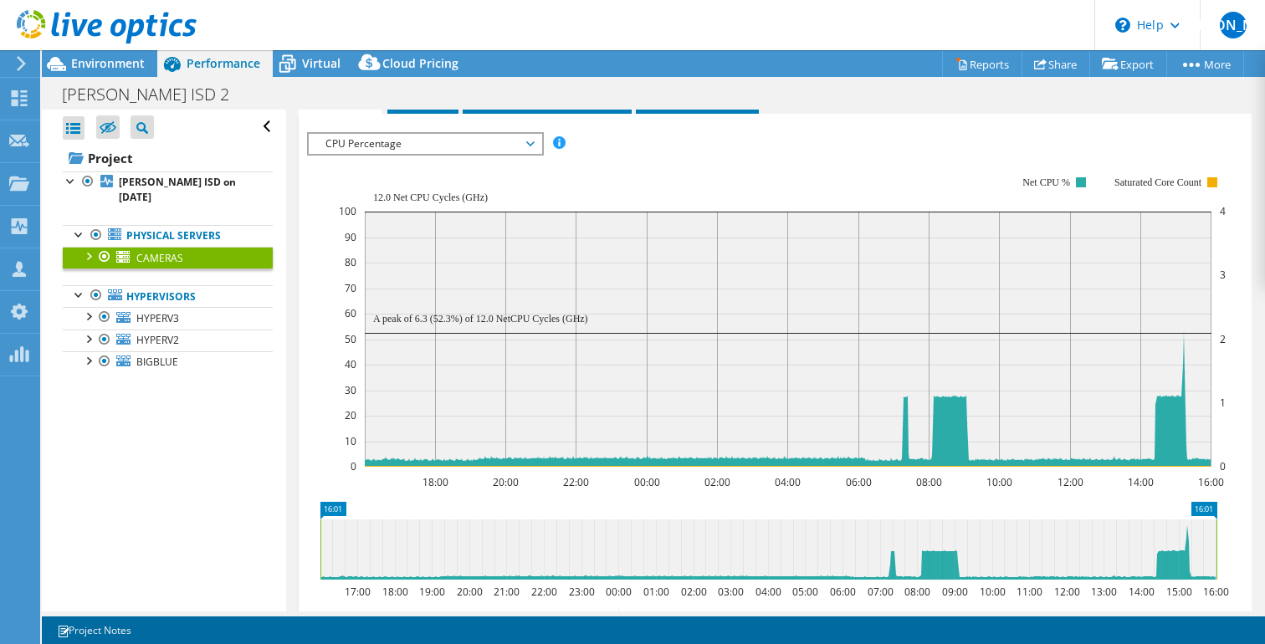
click at [468, 151] on span "CPU Percentage" at bounding box center [424, 144] width 215 height 20
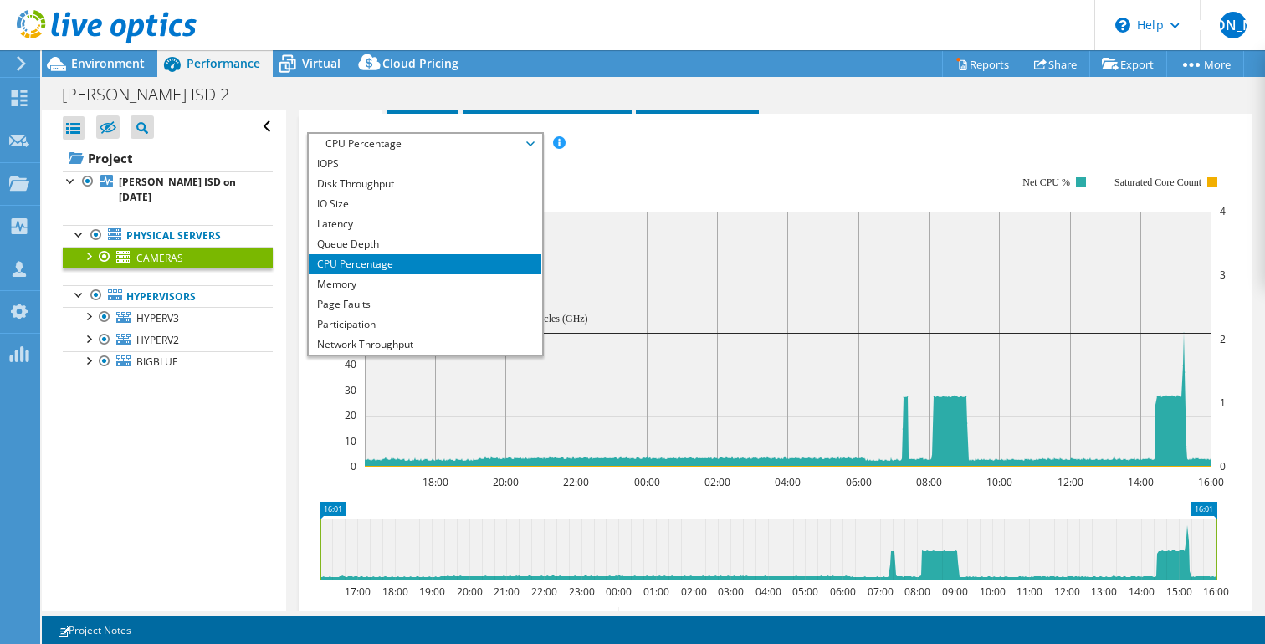
click at [664, 166] on rect at bounding box center [782, 322] width 887 height 335
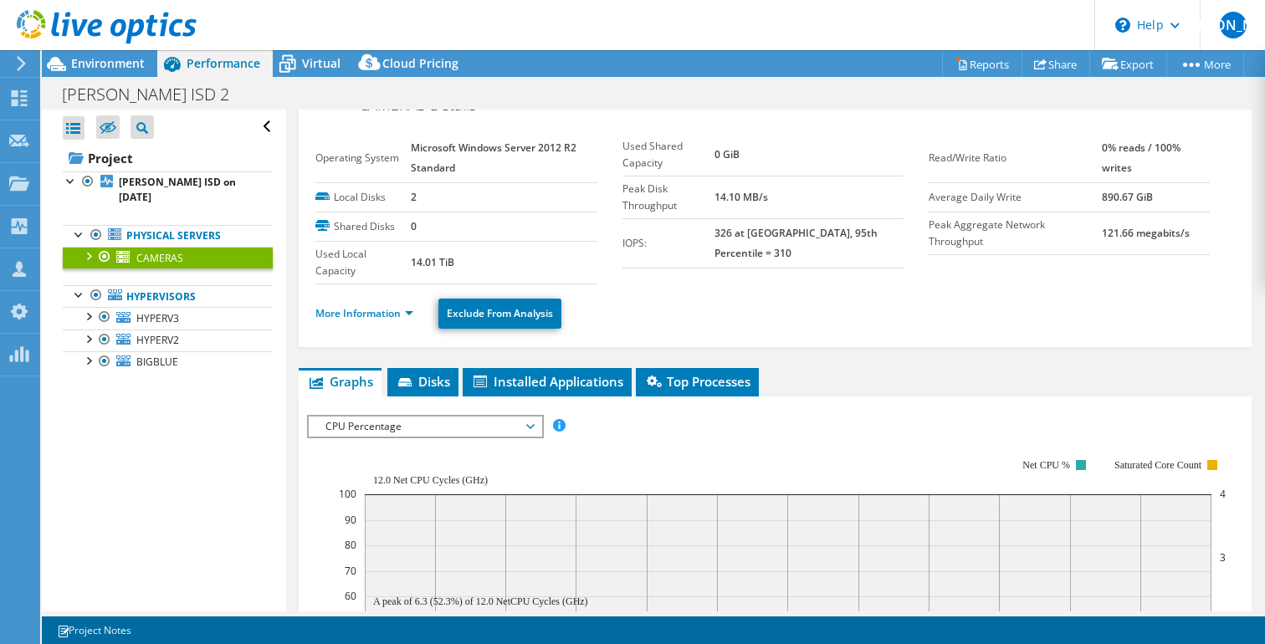
scroll to position [0, 0]
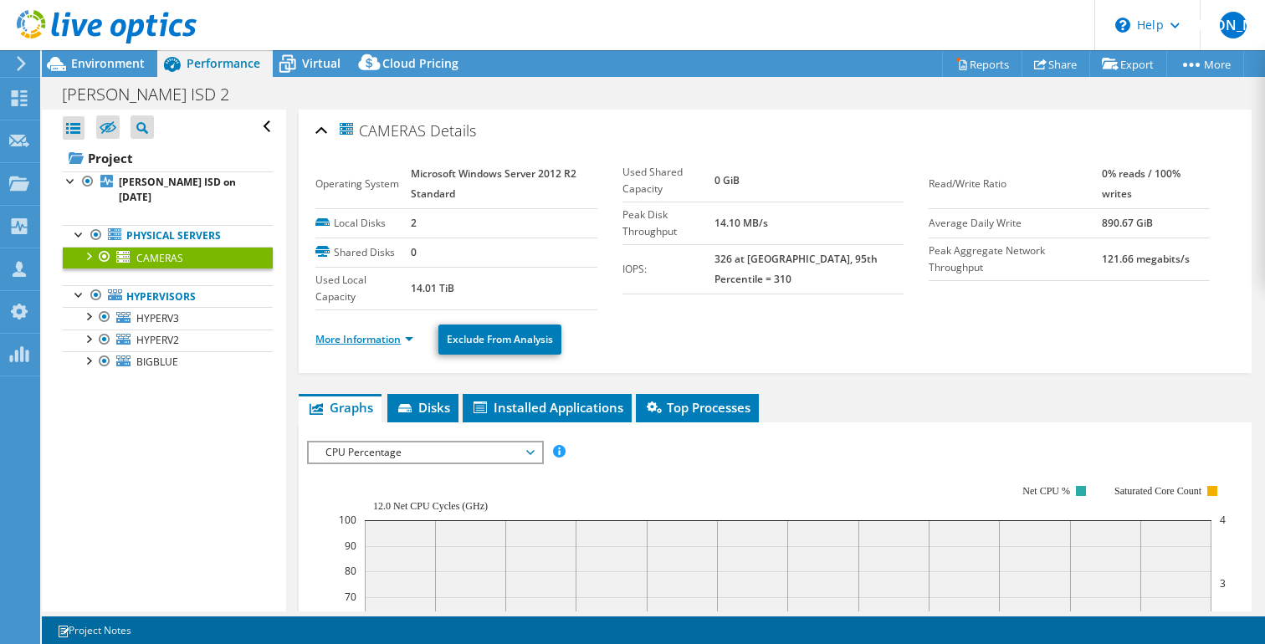
click at [409, 337] on link "More Information" at bounding box center [364, 339] width 98 height 14
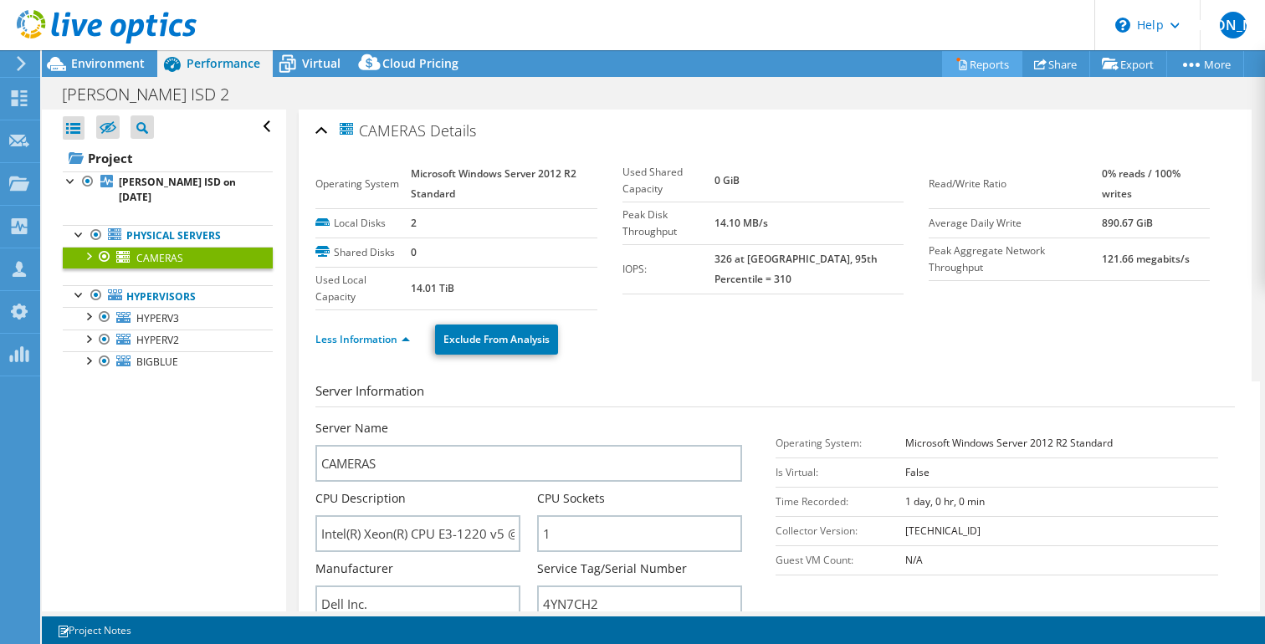
click at [966, 69] on link "Reports" at bounding box center [982, 64] width 80 height 26
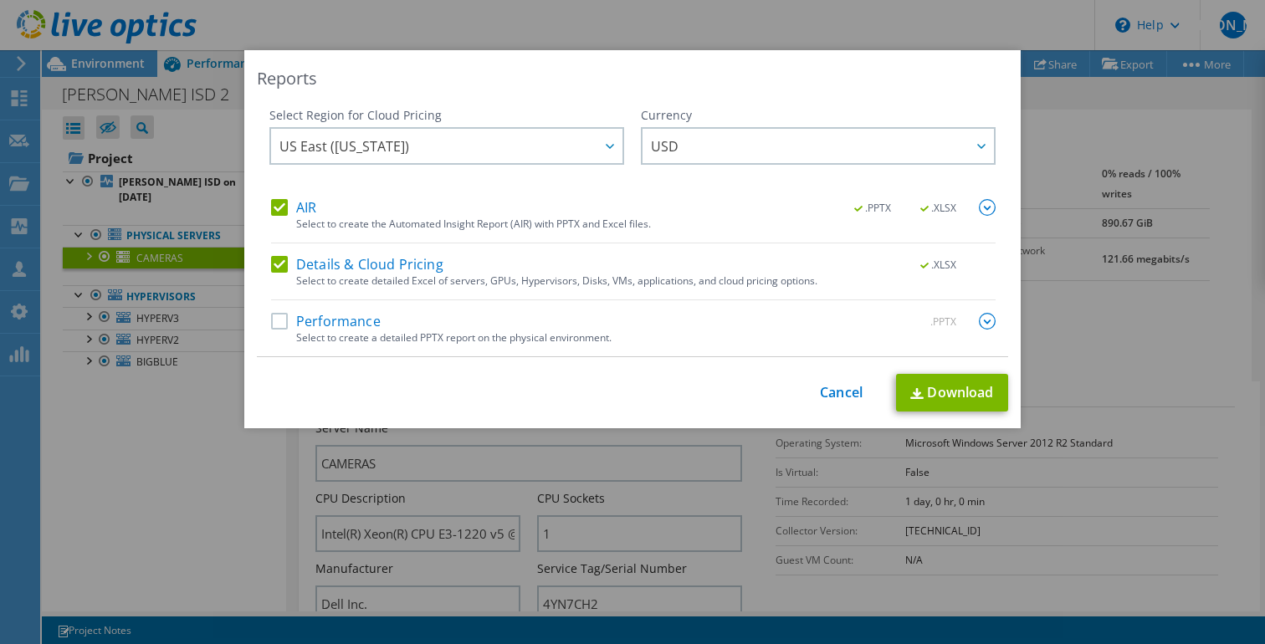
click at [469, 336] on div "Select to create a detailed PPTX report on the physical environment." at bounding box center [645, 338] width 699 height 12
click at [274, 325] on label "Performance" at bounding box center [326, 321] width 110 height 17
click at [0, 0] on input "Performance" at bounding box center [0, 0] width 0 height 0
click at [923, 383] on link "Download" at bounding box center [952, 393] width 112 height 38
click at [820, 394] on link "Cancel" at bounding box center [841, 393] width 43 height 16
